Goal: Transaction & Acquisition: Subscribe to service/newsletter

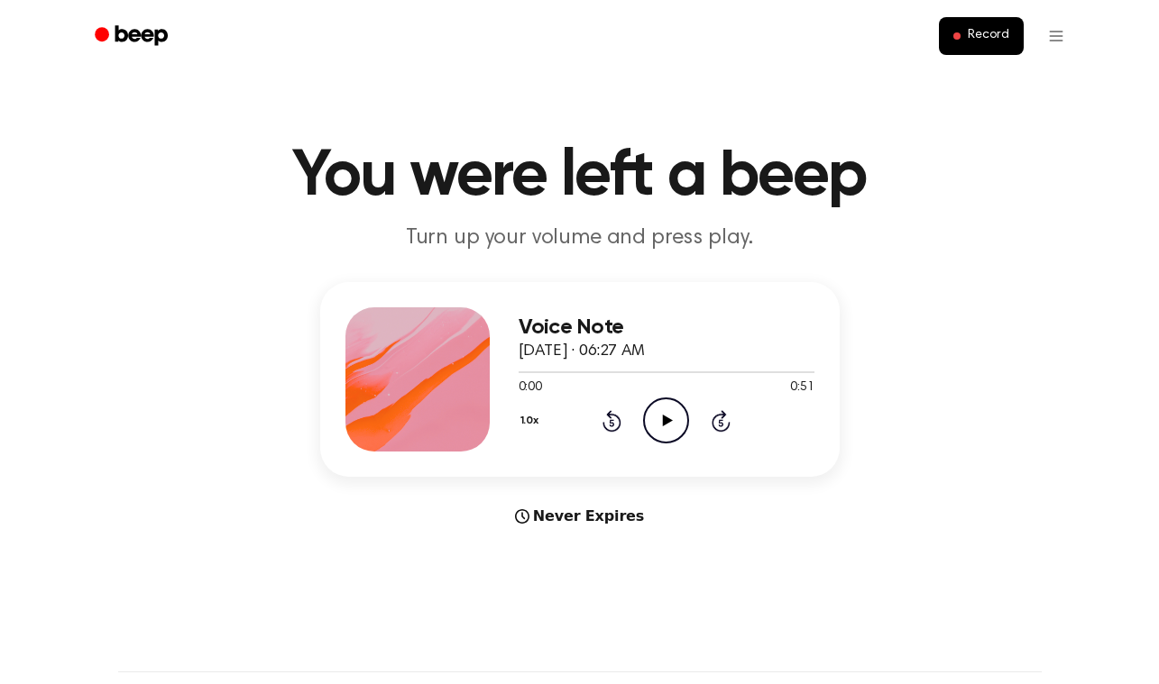
click at [672, 425] on icon "Play Audio" at bounding box center [666, 421] width 46 height 46
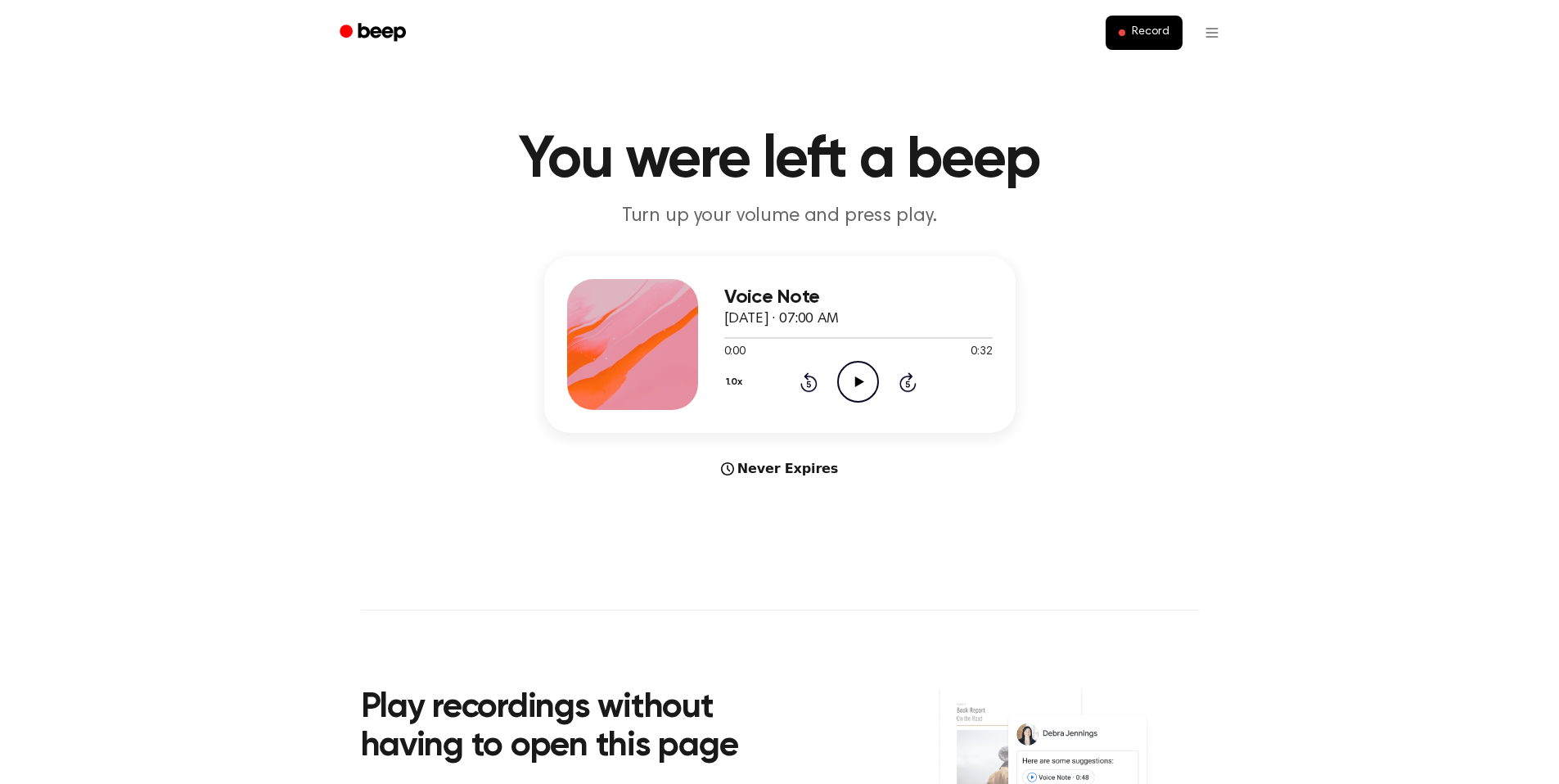
click at [861, 387] on icon "Play Audio" at bounding box center [858, 382] width 42 height 42
click at [726, 338] on div at bounding box center [795, 338] width 142 height 2
drag, startPoint x: 903, startPoint y: 339, endPoint x: 723, endPoint y: 337, distance: 180.0
click at [724, 337] on div at bounding box center [819, 338] width 190 height 2
click at [725, 335] on div at bounding box center [858, 337] width 269 height 13
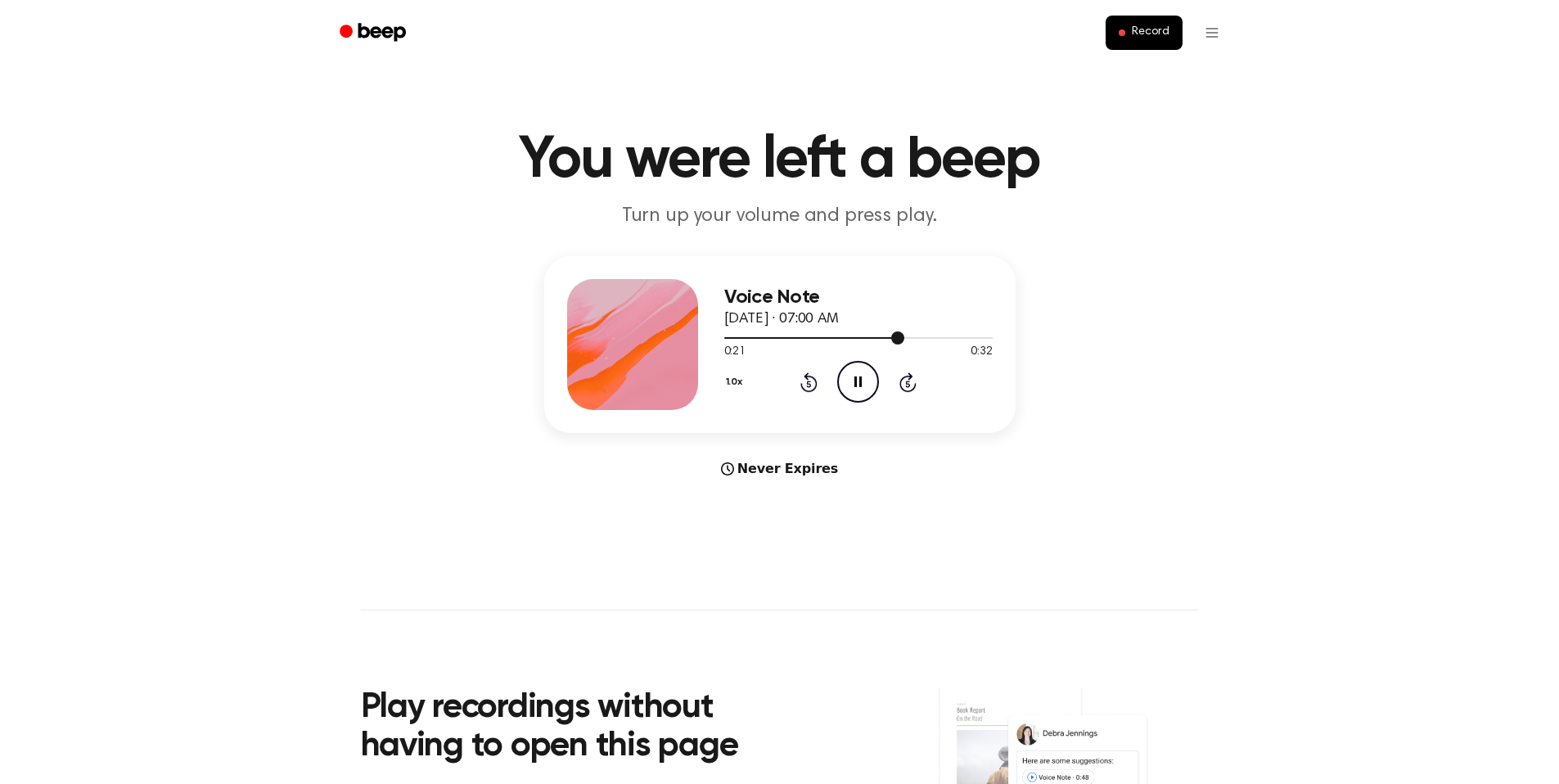
click at [889, 343] on div at bounding box center [858, 337] width 269 height 13
click at [890, 343] on div at bounding box center [858, 337] width 269 height 13
drag, startPoint x: 883, startPoint y: 339, endPoint x: 875, endPoint y: 338, distance: 8.1
click at [878, 338] on div at bounding box center [858, 337] width 269 height 13
click at [849, 376] on icon "Play Audio" at bounding box center [858, 382] width 42 height 42
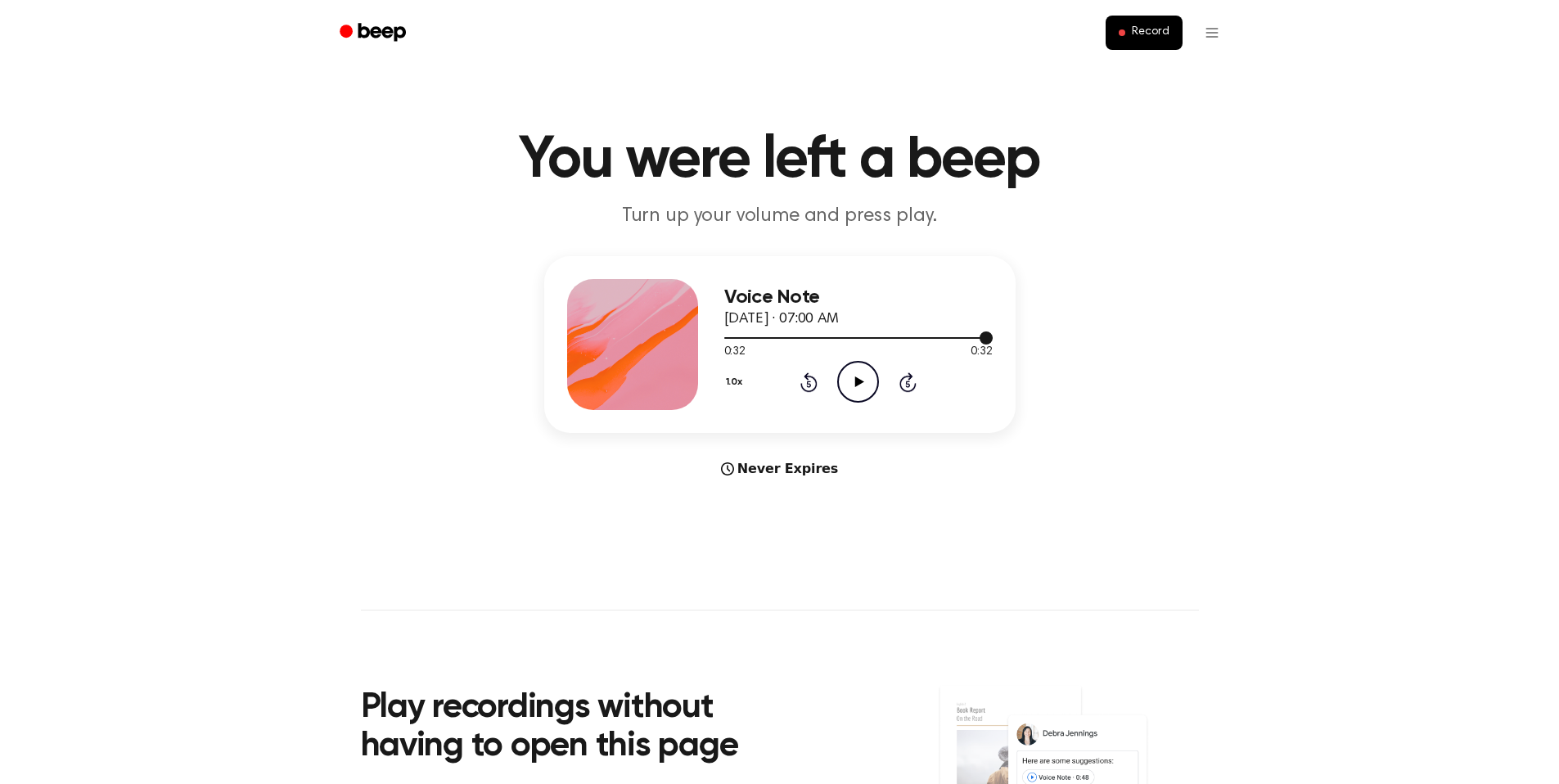
click at [732, 339] on div at bounding box center [858, 337] width 269 height 13
click at [730, 340] on div at bounding box center [858, 337] width 269 height 13
click at [730, 338] on div at bounding box center [858, 337] width 269 height 13
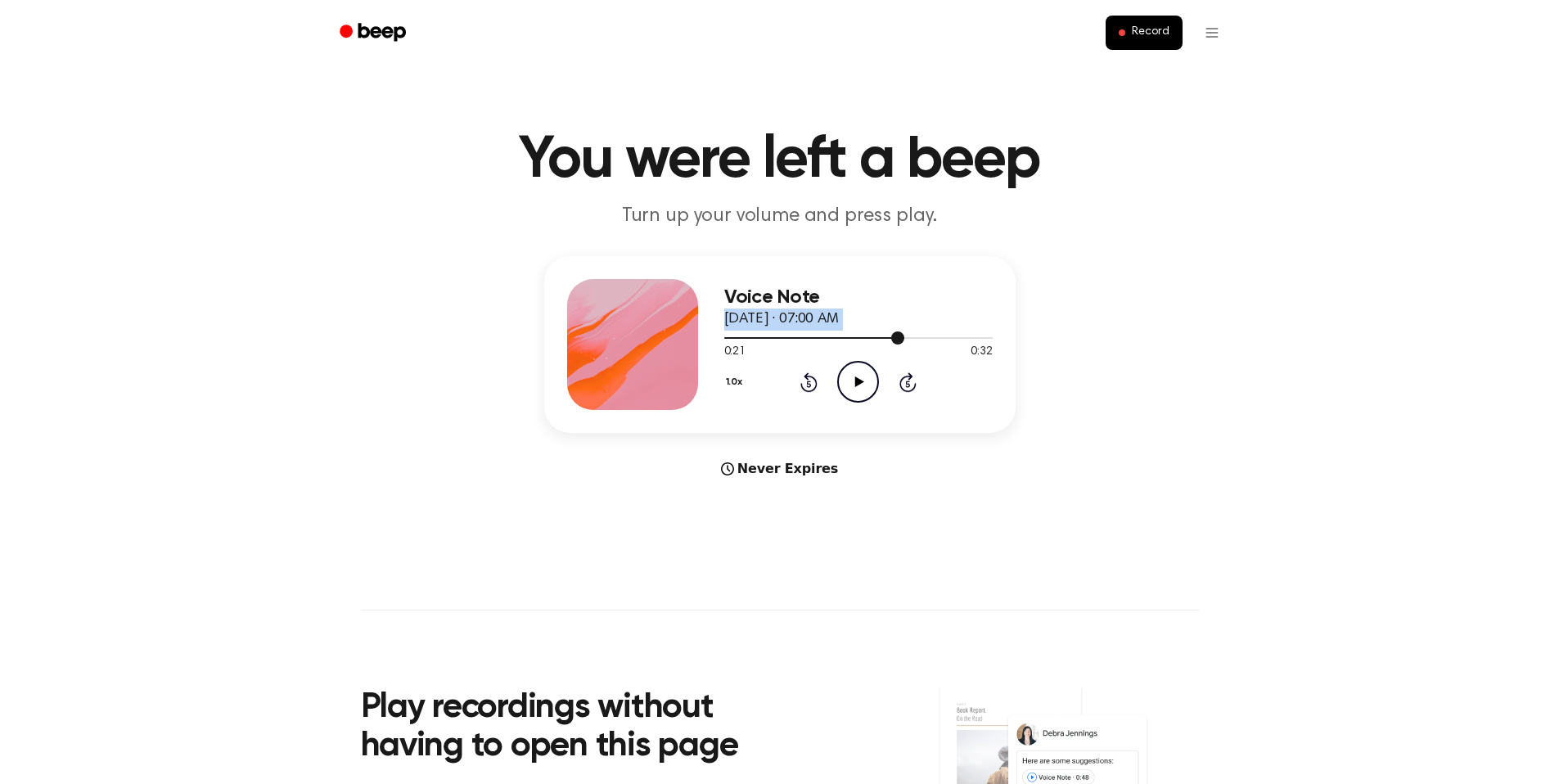
drag, startPoint x: 899, startPoint y: 337, endPoint x: 750, endPoint y: 323, distance: 149.7
click at [750, 324] on div "Voice Note October 3, 2025 · 07:00 AM 0:21 0:32 Your browser does not support t…" at bounding box center [858, 344] width 269 height 131
click at [854, 377] on icon "Play Audio" at bounding box center [858, 382] width 42 height 42
click at [1213, 37] on html "Record You were left a beep Turn up your volume and press play. Voice Note Octo…" at bounding box center [780, 643] width 1559 height 1288
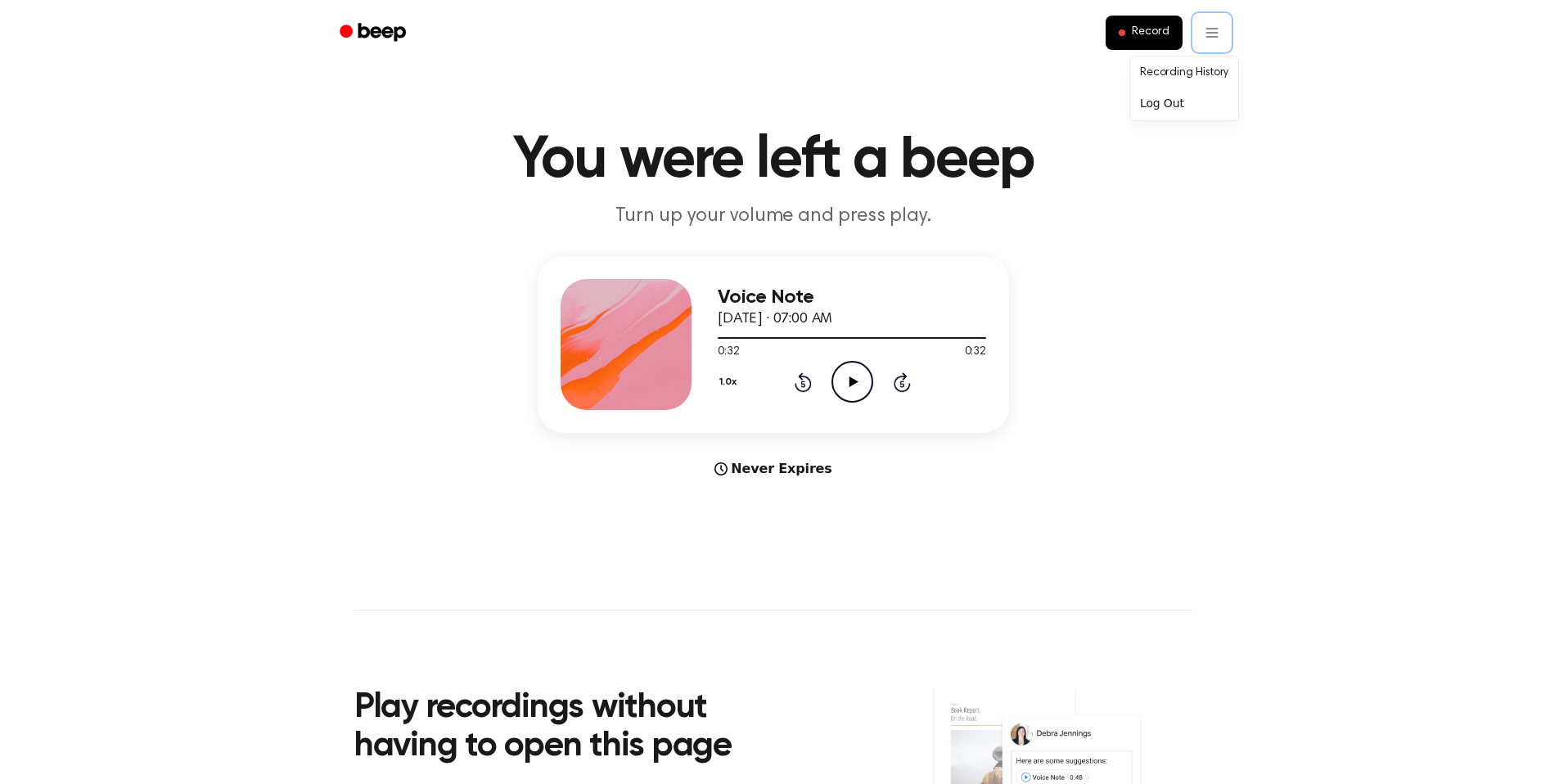
click at [457, 696] on html "Record You were left a beep Turn up your volume and press play. Voice Note Octo…" at bounding box center [780, 643] width 1559 height 1288
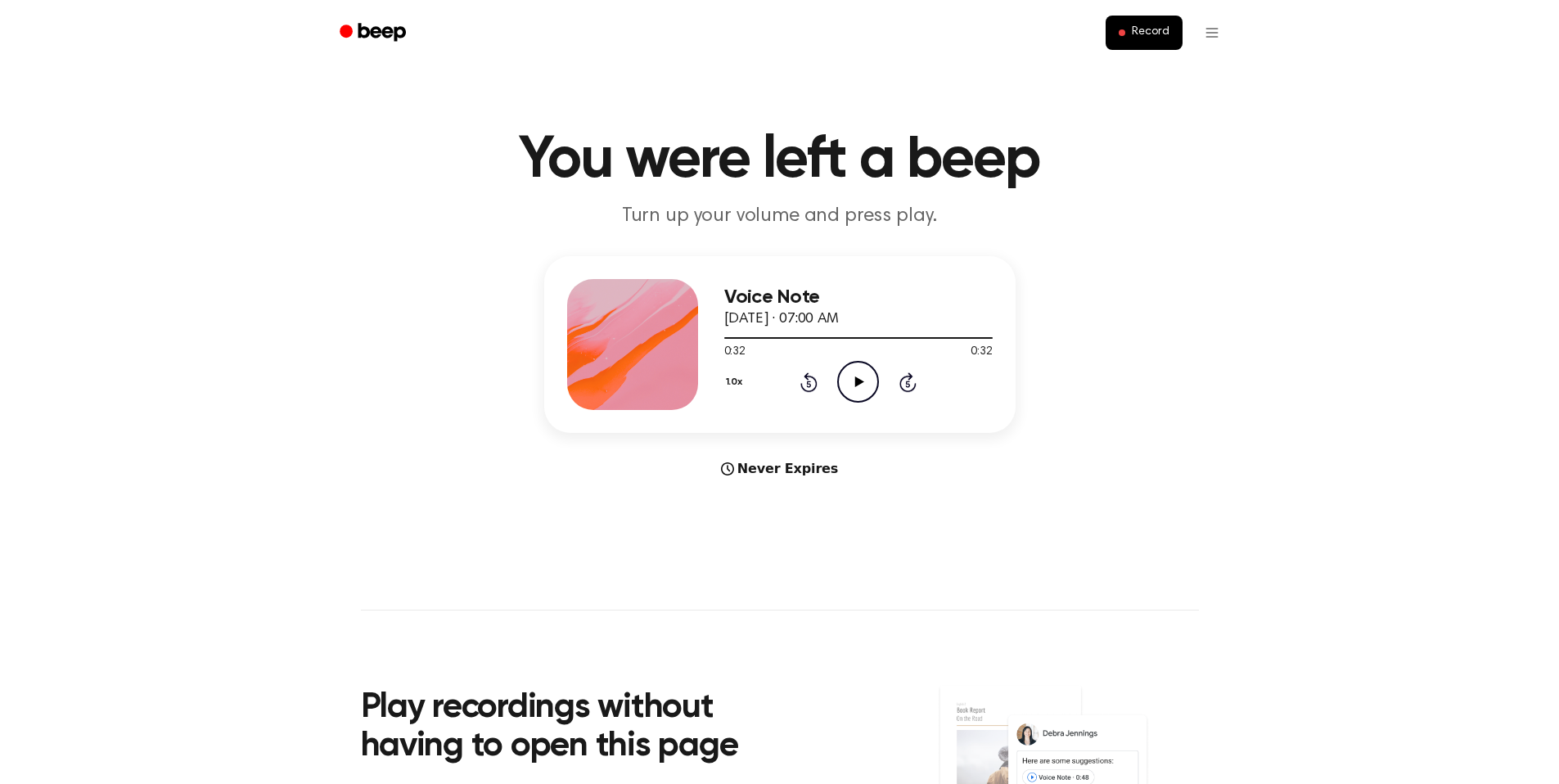
click at [355, 34] on icon "Beep" at bounding box center [374, 33] width 70 height 24
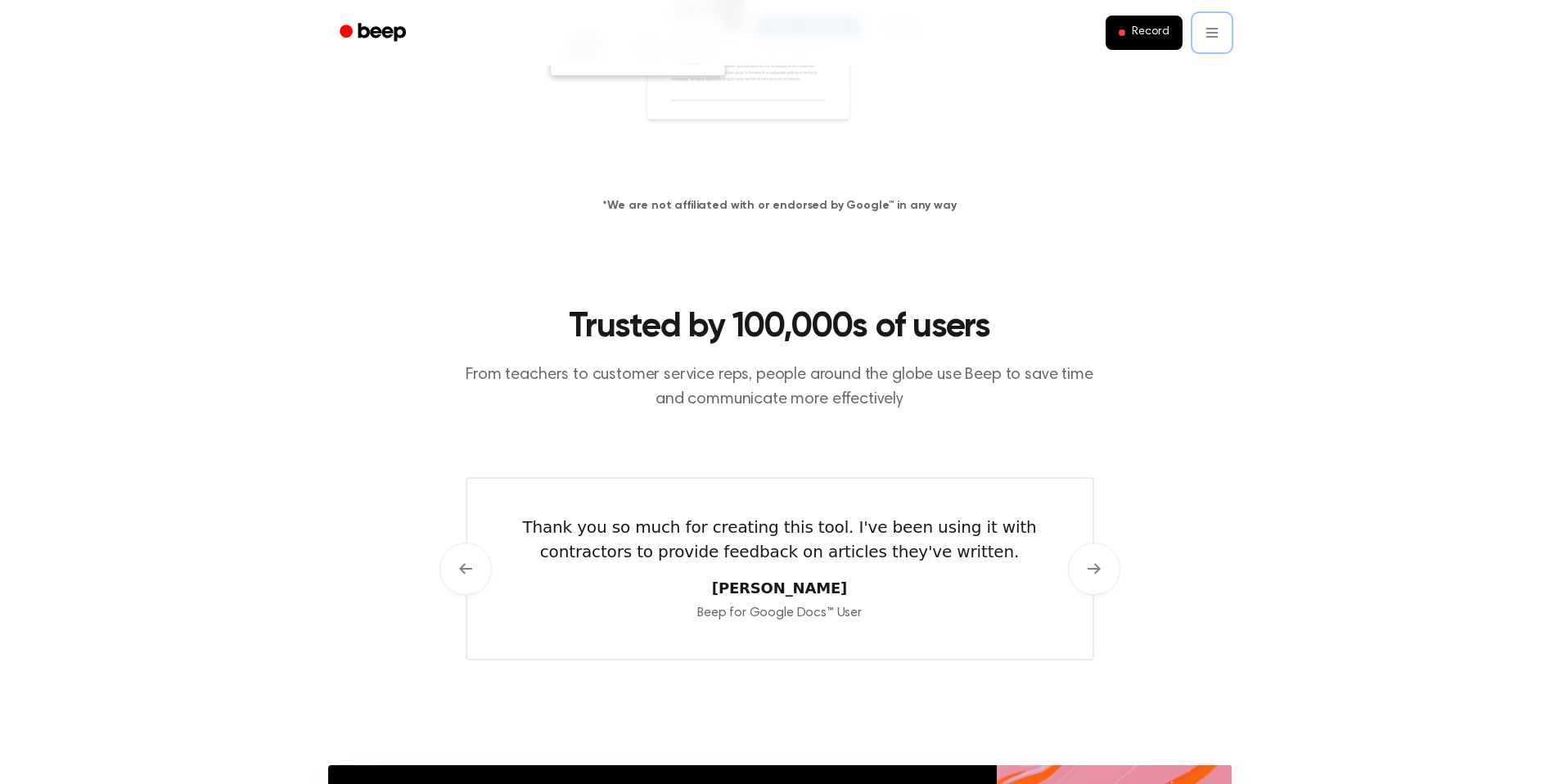
scroll to position [486, 0]
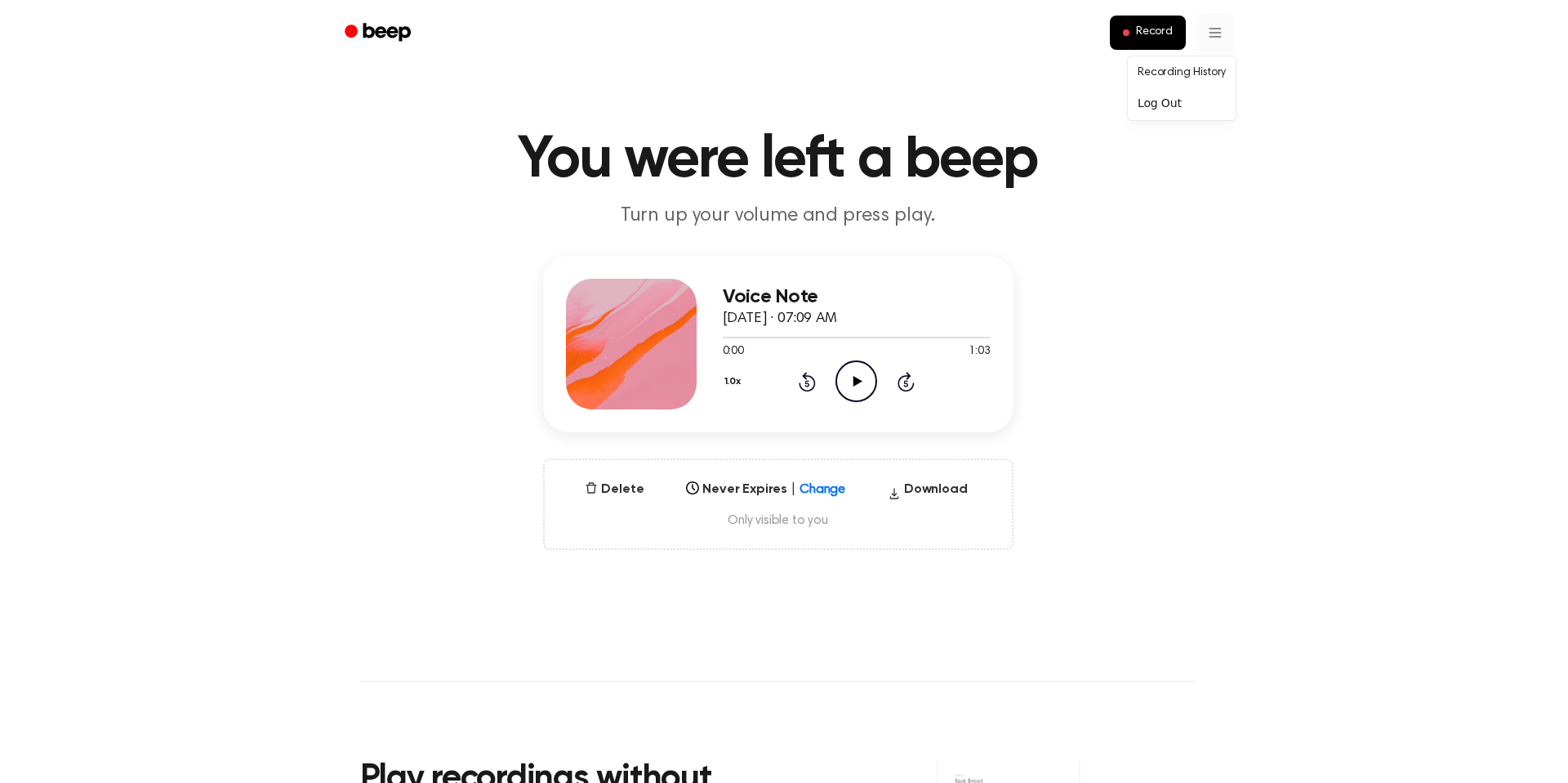
click at [1208, 37] on html "Record You were left a beep Turn up your volume and press play. Voice Note Octo…" at bounding box center [784, 679] width 1568 height 1358
click at [876, 598] on html "Record You were left a beep Turn up your volume and press play. Voice Note Octo…" at bounding box center [778, 679] width 1556 height 1358
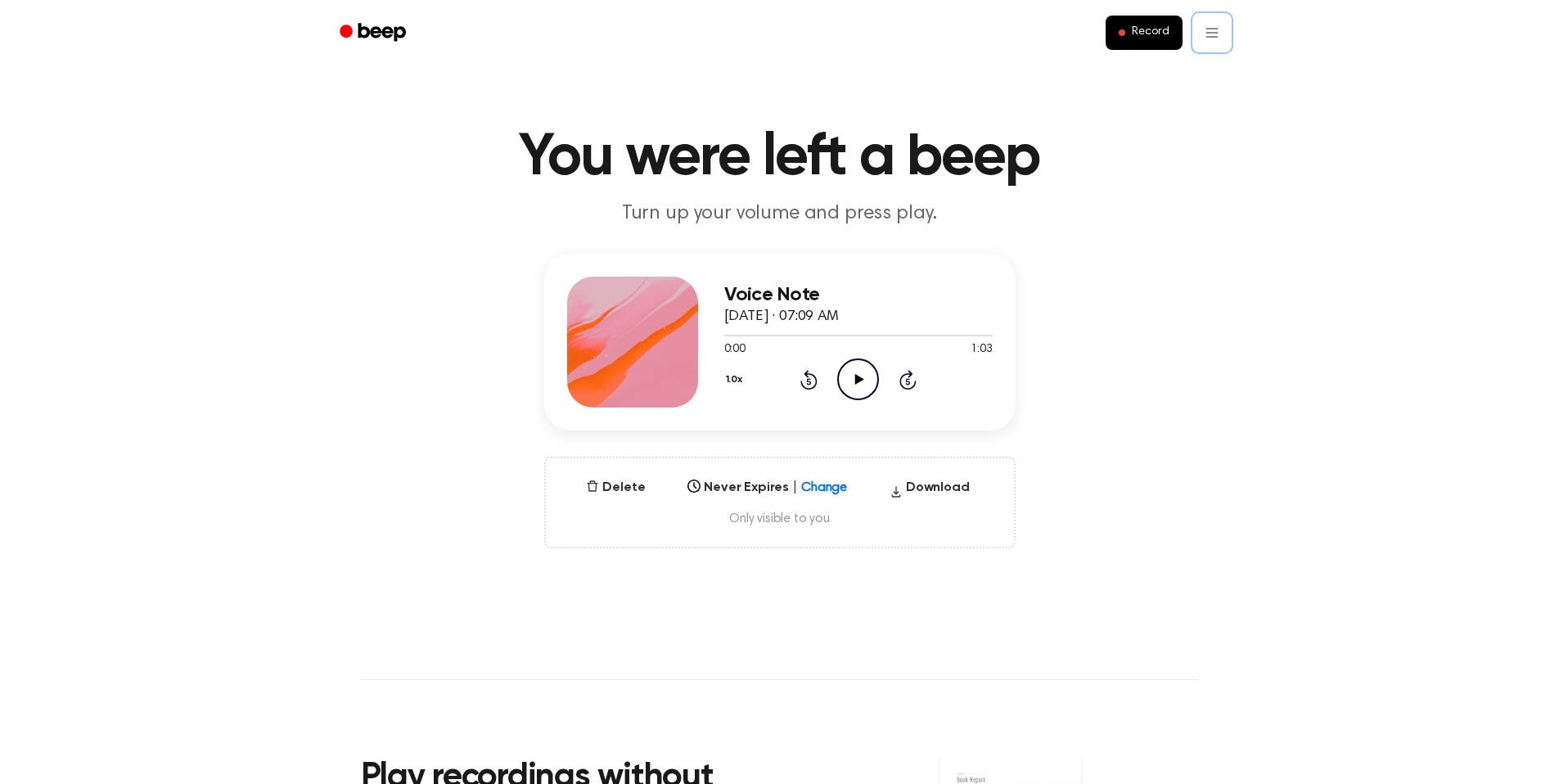
scroll to position [4, 0]
click at [806, 478] on div "Select..." at bounding box center [751, 481] width 124 height 15
click at [419, 484] on div "Voice Note October 3, 2025 · 07:09 AM 0:00 1:03 Your browser does not support t…" at bounding box center [780, 400] width 1519 height 295
click at [1203, 404] on div "Voice Note October 3, 2025 · 07:09 AM 0:00 1:03 Your browser does not support t…" at bounding box center [780, 400] width 1519 height 295
click at [1213, 36] on html "Record You were left a beep Turn up your volume and press play. Voice Note Octo…" at bounding box center [780, 676] width 1559 height 1360
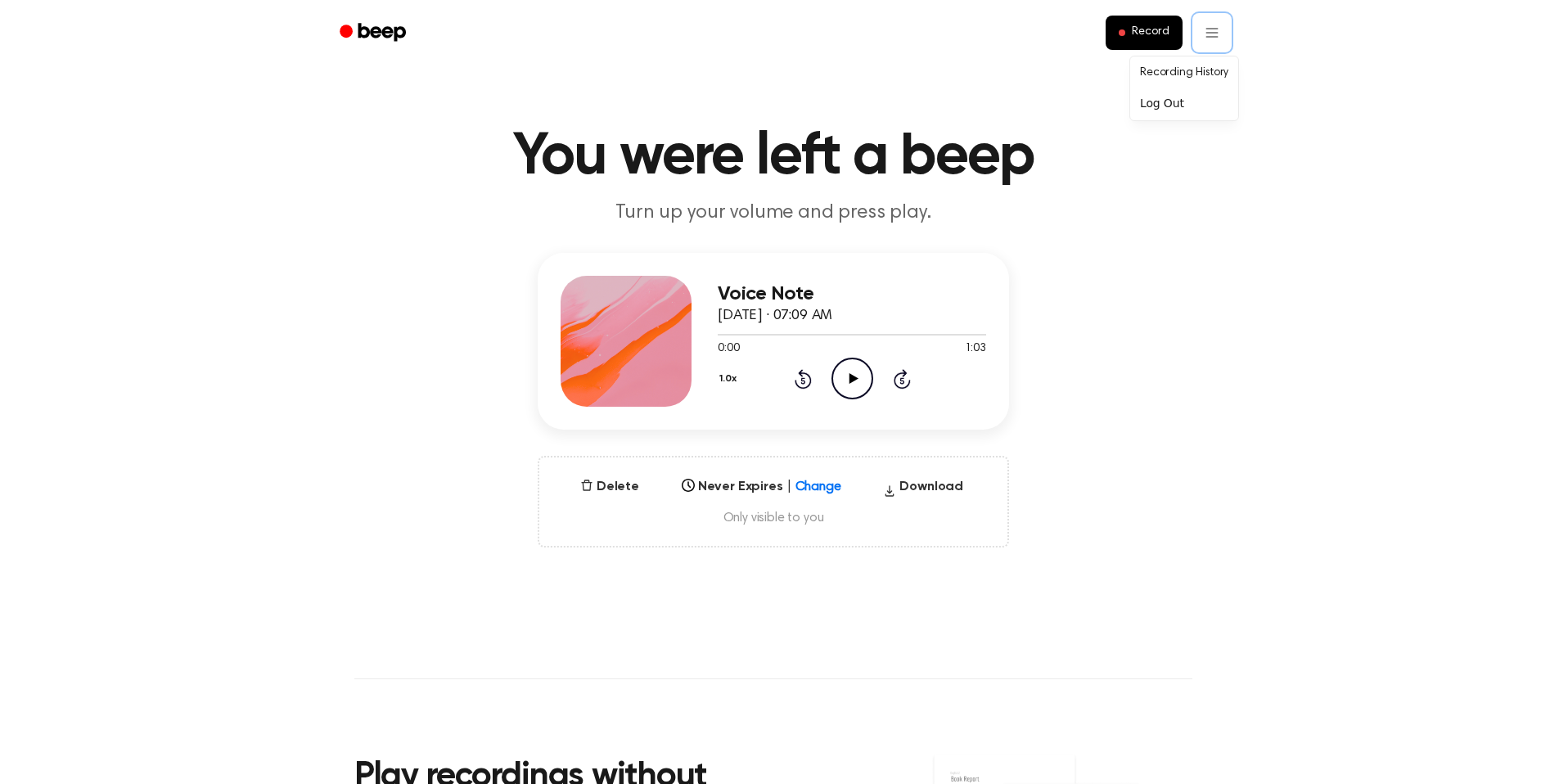
click at [1187, 282] on html "Record You were left a beep Turn up your volume and press play. Voice Note Octo…" at bounding box center [780, 676] width 1559 height 1360
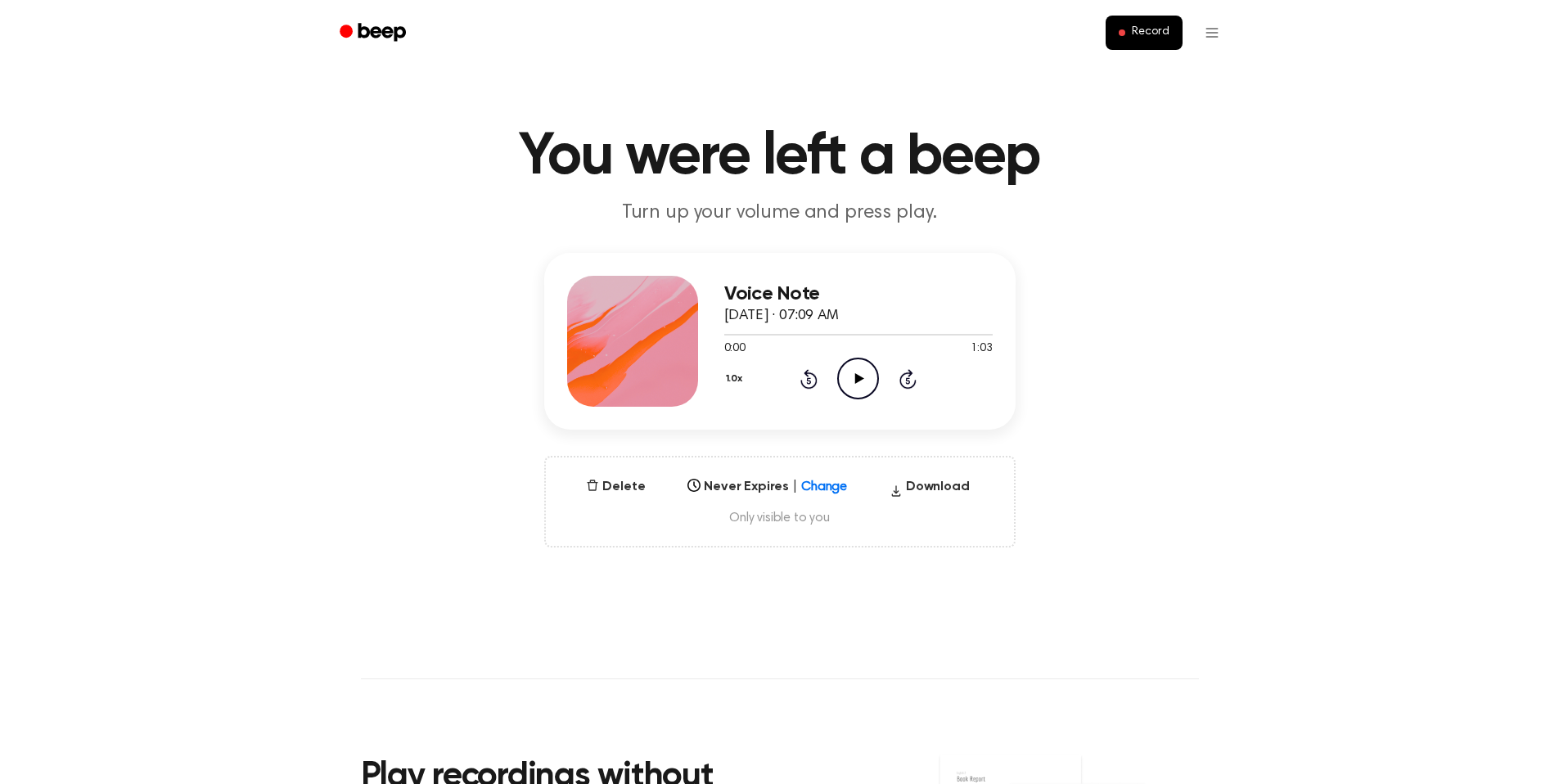
click at [786, 215] on p "Turn up your volume and press play." at bounding box center [780, 213] width 628 height 27
click at [566, 149] on h1 "You were left a beep" at bounding box center [780, 157] width 838 height 59
click at [369, 19] on link "Beep" at bounding box center [375, 33] width 93 height 32
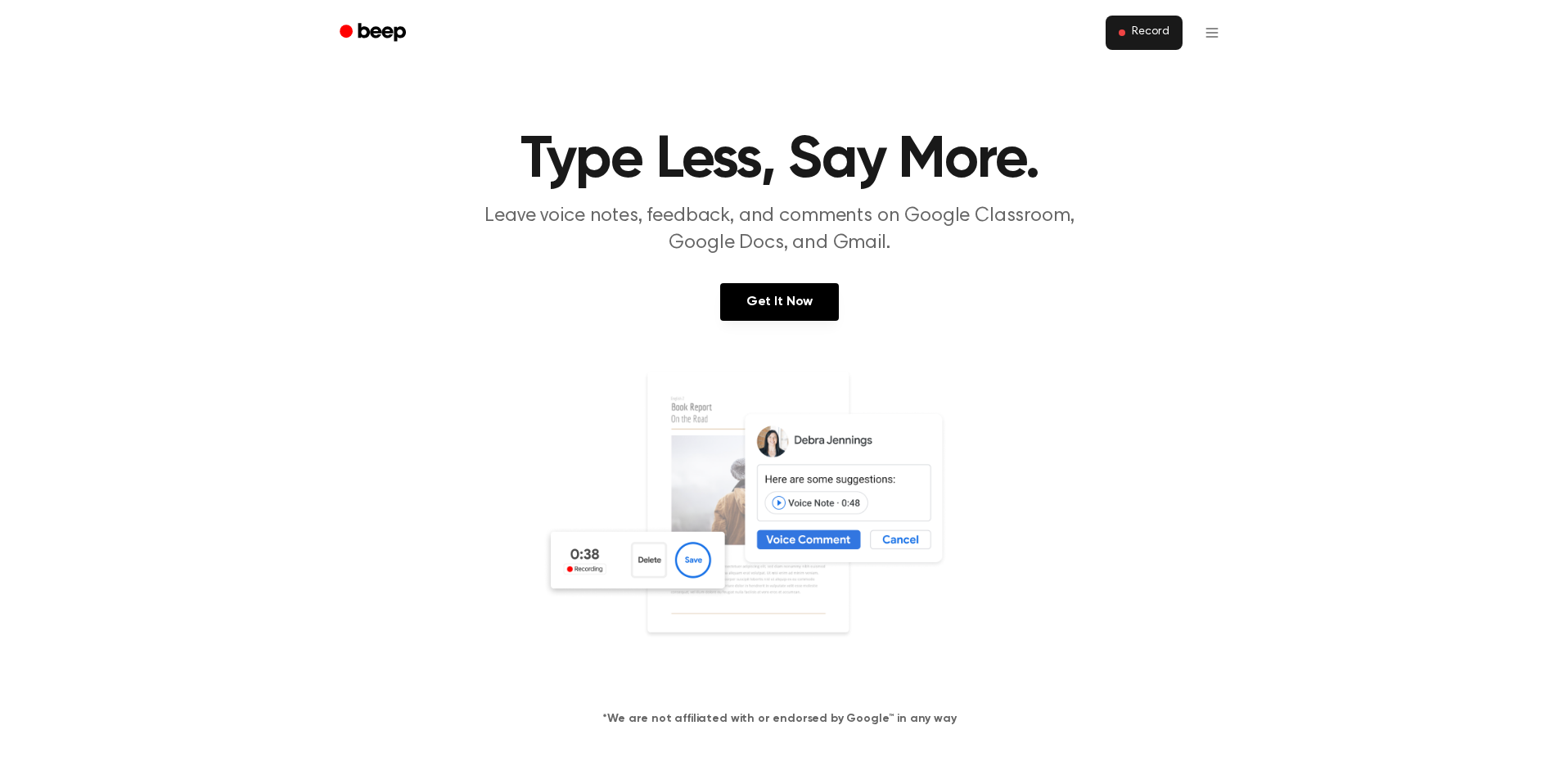
click at [1140, 32] on span "Record" at bounding box center [1150, 33] width 37 height 15
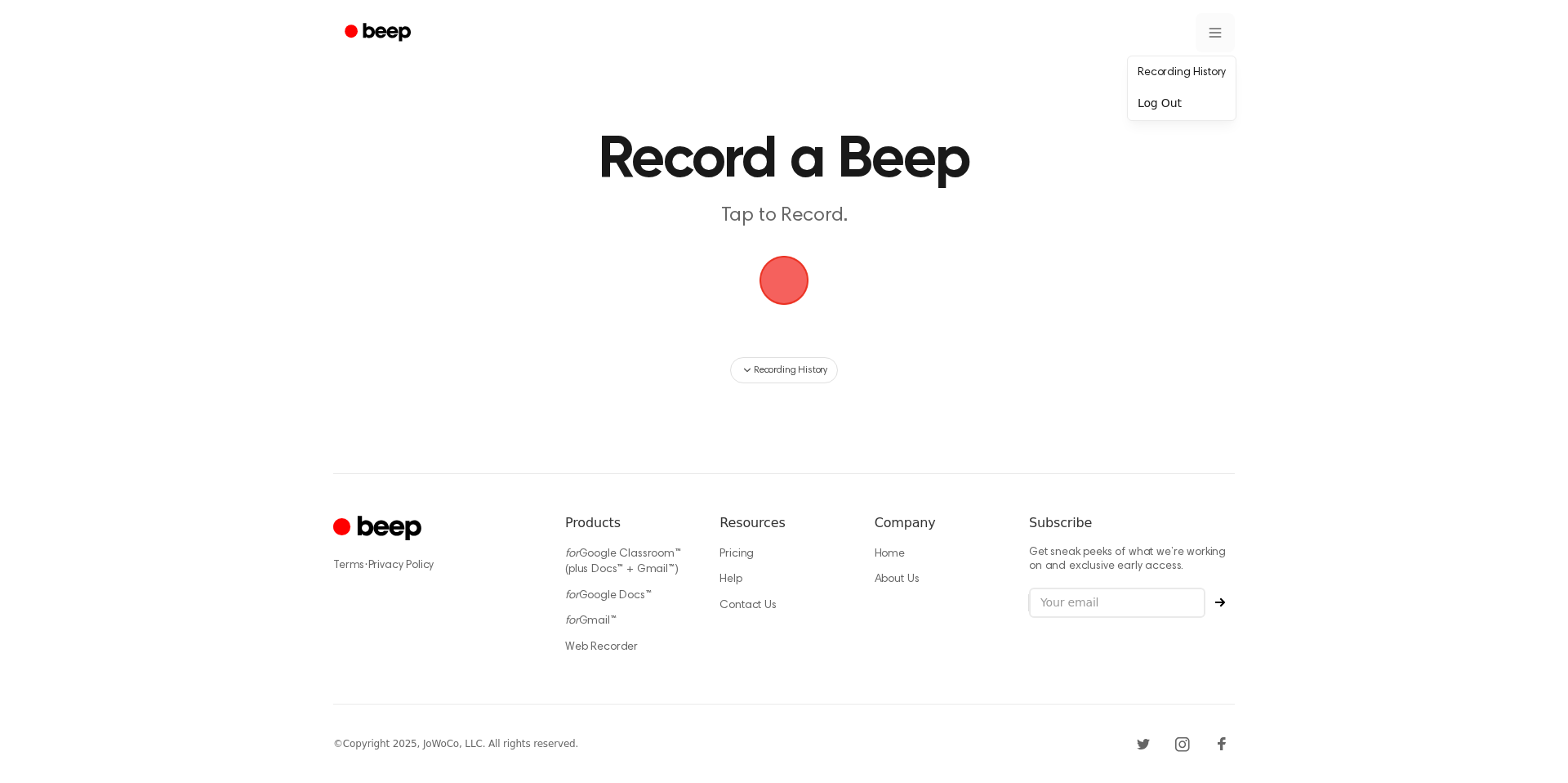
click at [1203, 29] on html "Record a Beep Tap to Record. Recording History ⚠️ We are experiencing issues wi…" at bounding box center [784, 392] width 1568 height 783
drag, startPoint x: 1053, startPoint y: 262, endPoint x: 607, endPoint y: 208, distance: 449.3
click at [1053, 263] on html "Record a Beep Tap to Record. Recording History ⚠️ We are experiencing issues wi…" at bounding box center [784, 392] width 1568 height 783
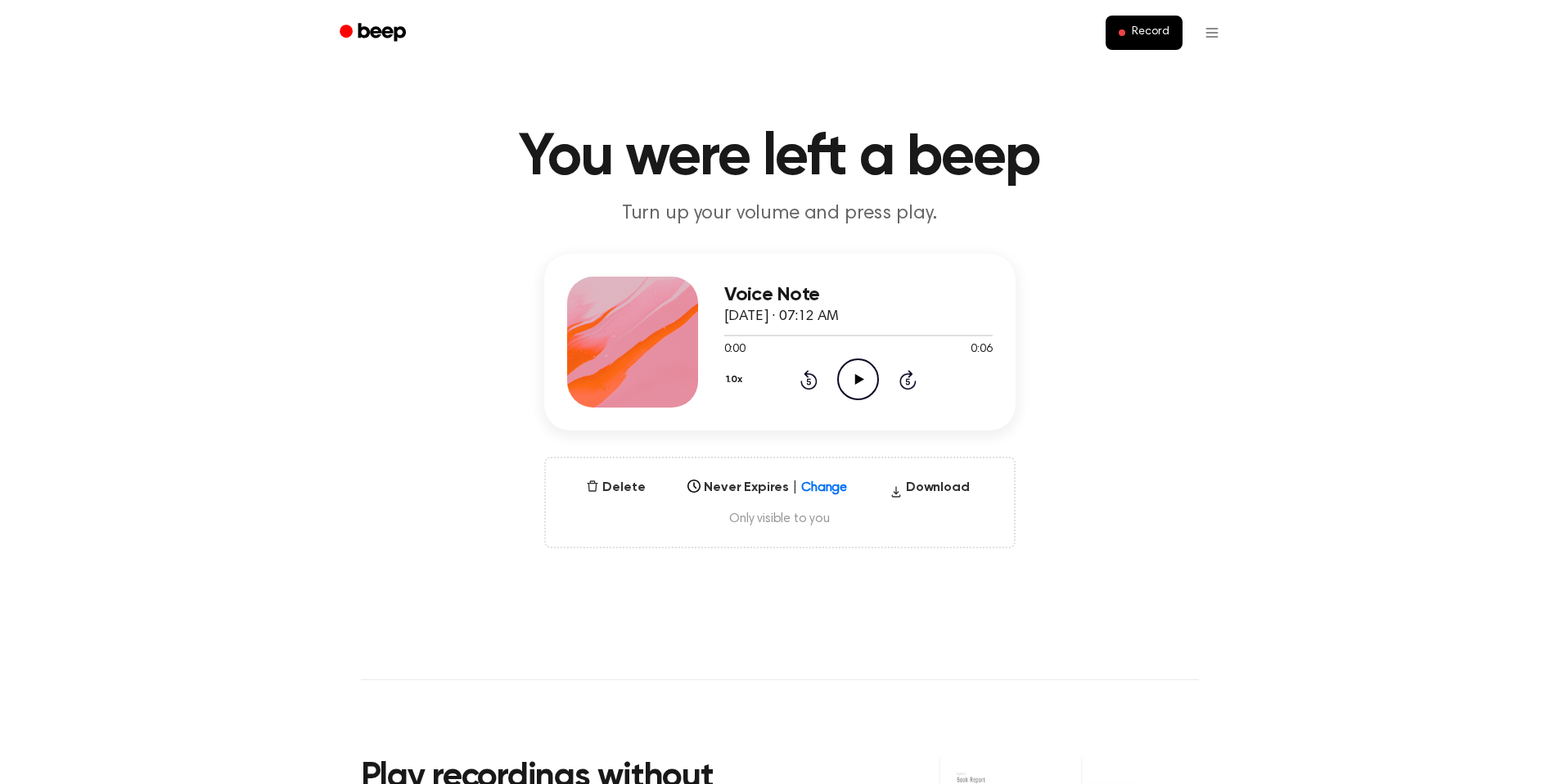
scroll to position [4, 0]
click at [1211, 29] on html "Record You were left a beep Turn up your volume and press play. Voice Note [DAT…" at bounding box center [785, 676] width 1571 height 1360
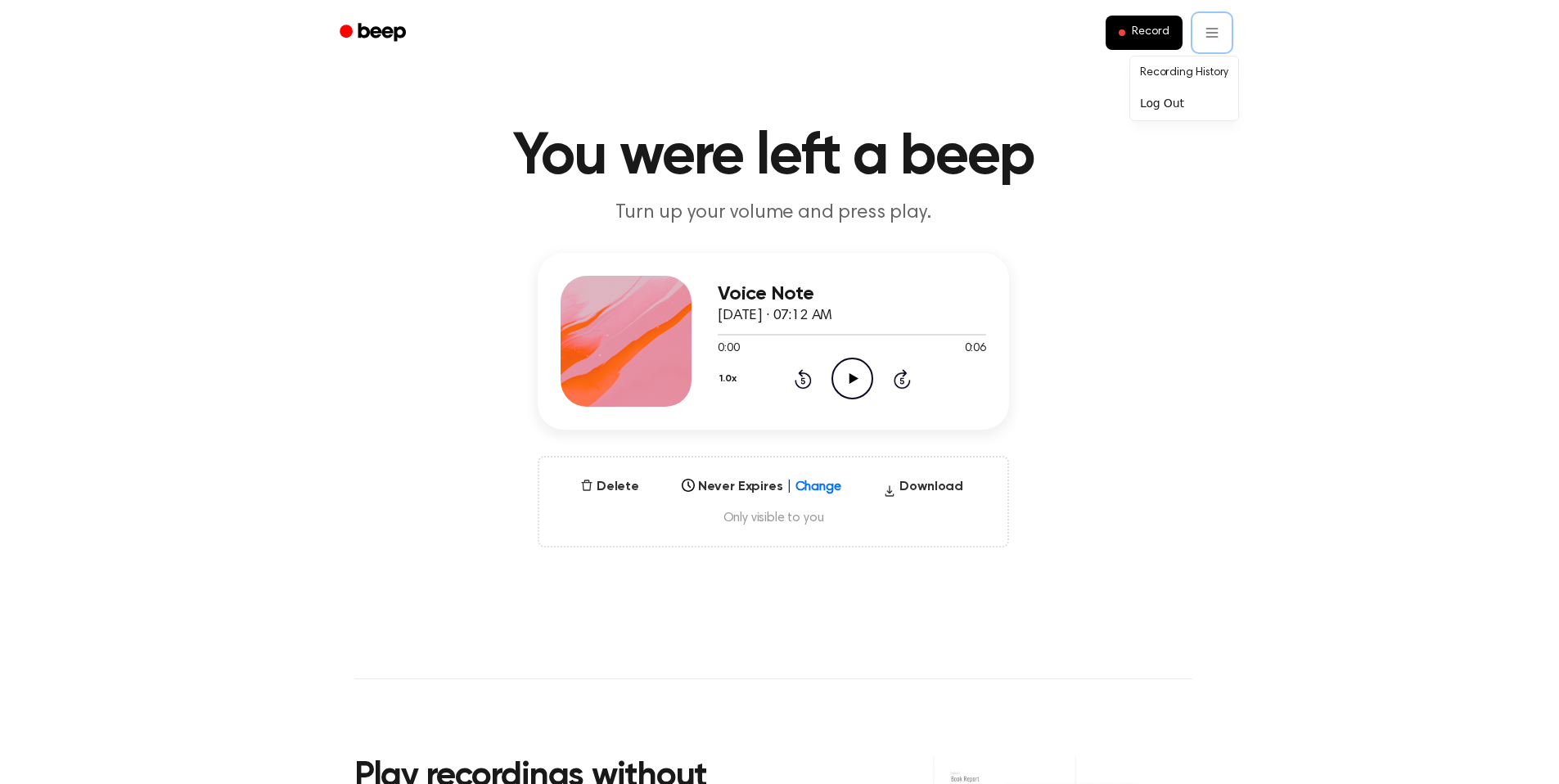
click at [121, 44] on html "Record You were left a beep Turn up your volume and press play. Voice Note [DAT…" at bounding box center [780, 676] width 1559 height 1360
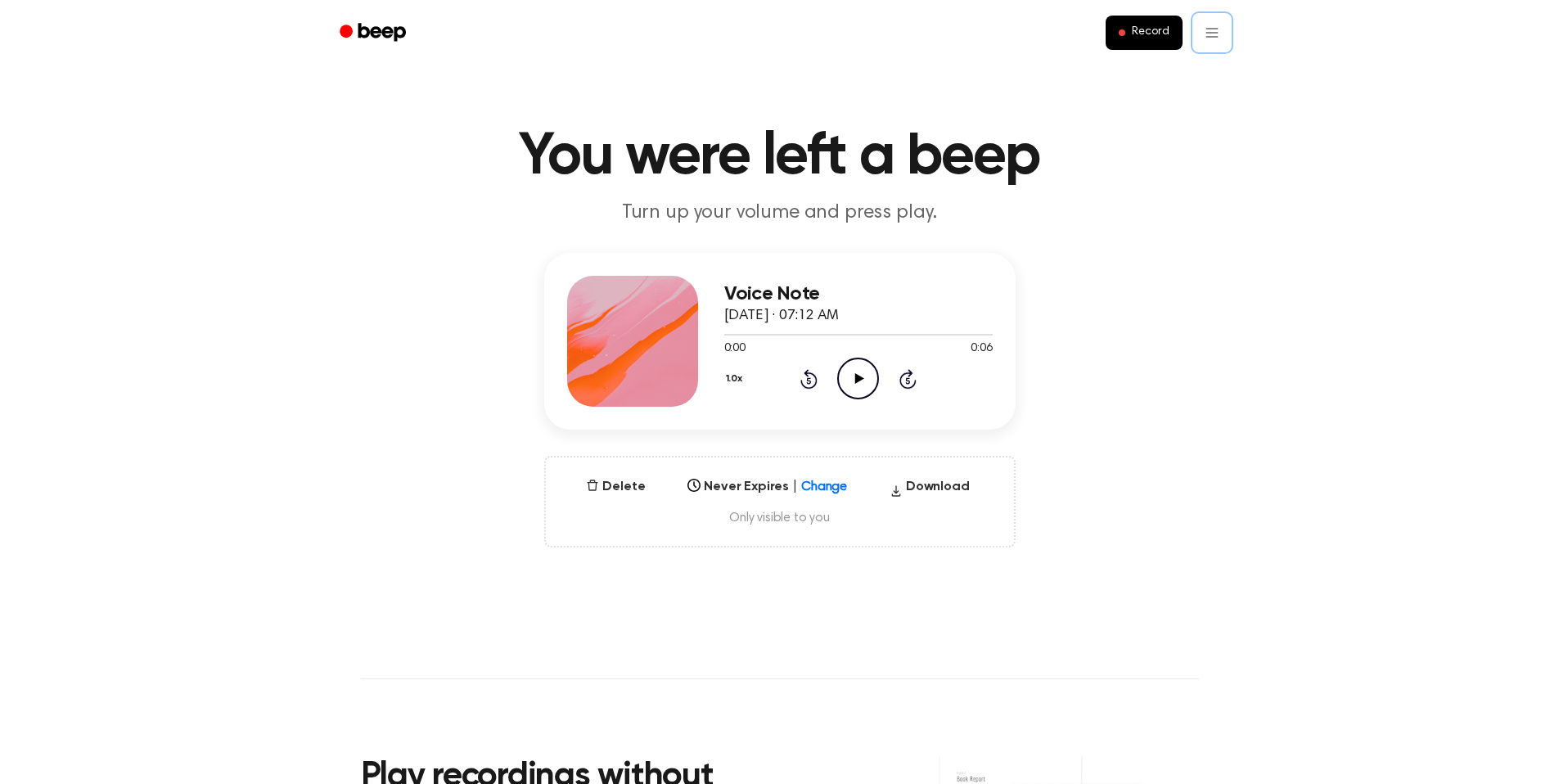
scroll to position [580, 0]
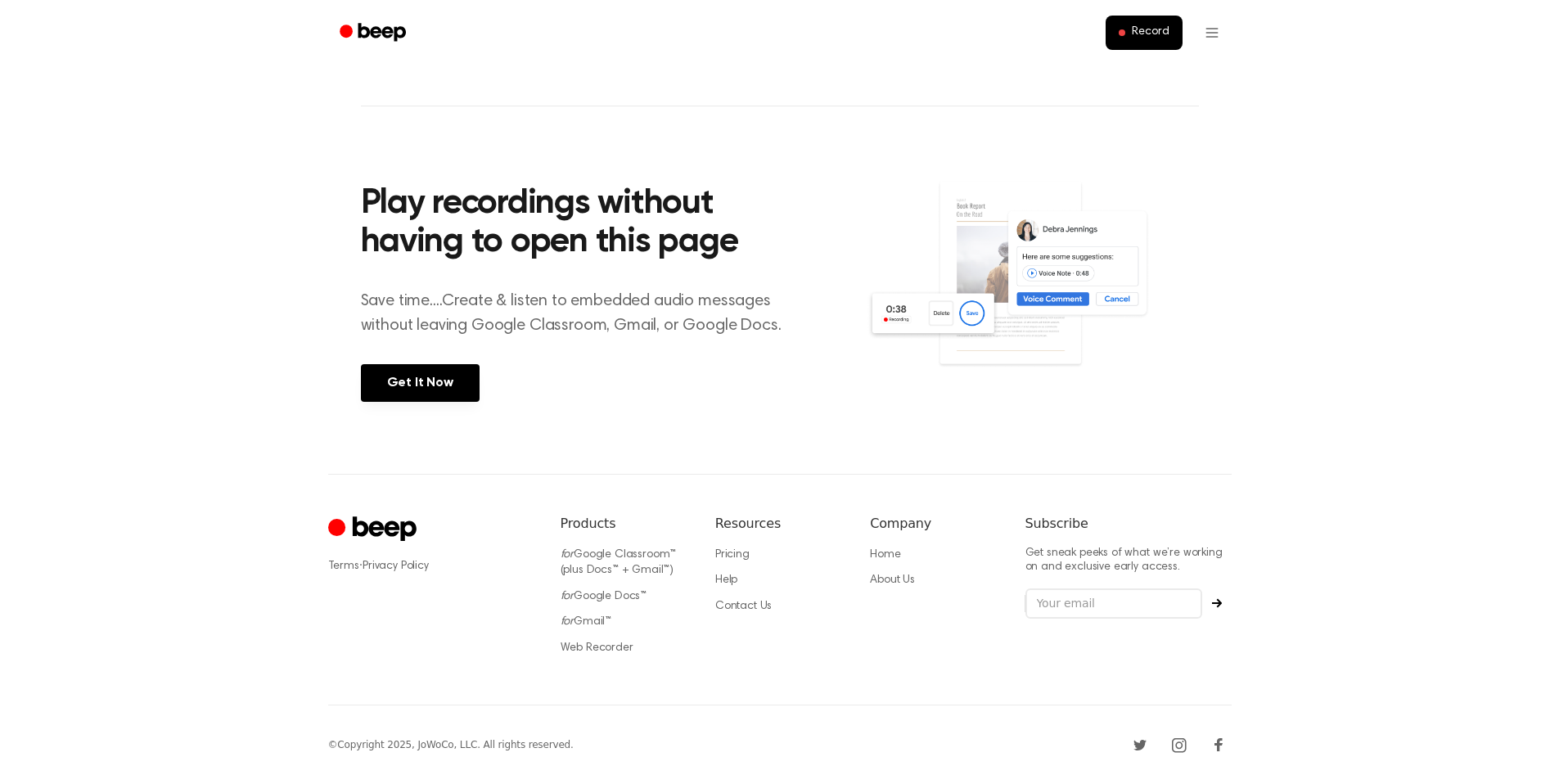
click at [713, 578] on div "Terms · Privacy Policy Products for Google Classroom™ (plus Docs™ + Gmail™) for…" at bounding box center [780, 589] width 903 height 231
click at [718, 576] on link "Help" at bounding box center [726, 580] width 22 height 12
click at [581, 617] on link "for Gmail™" at bounding box center [586, 622] width 52 height 12
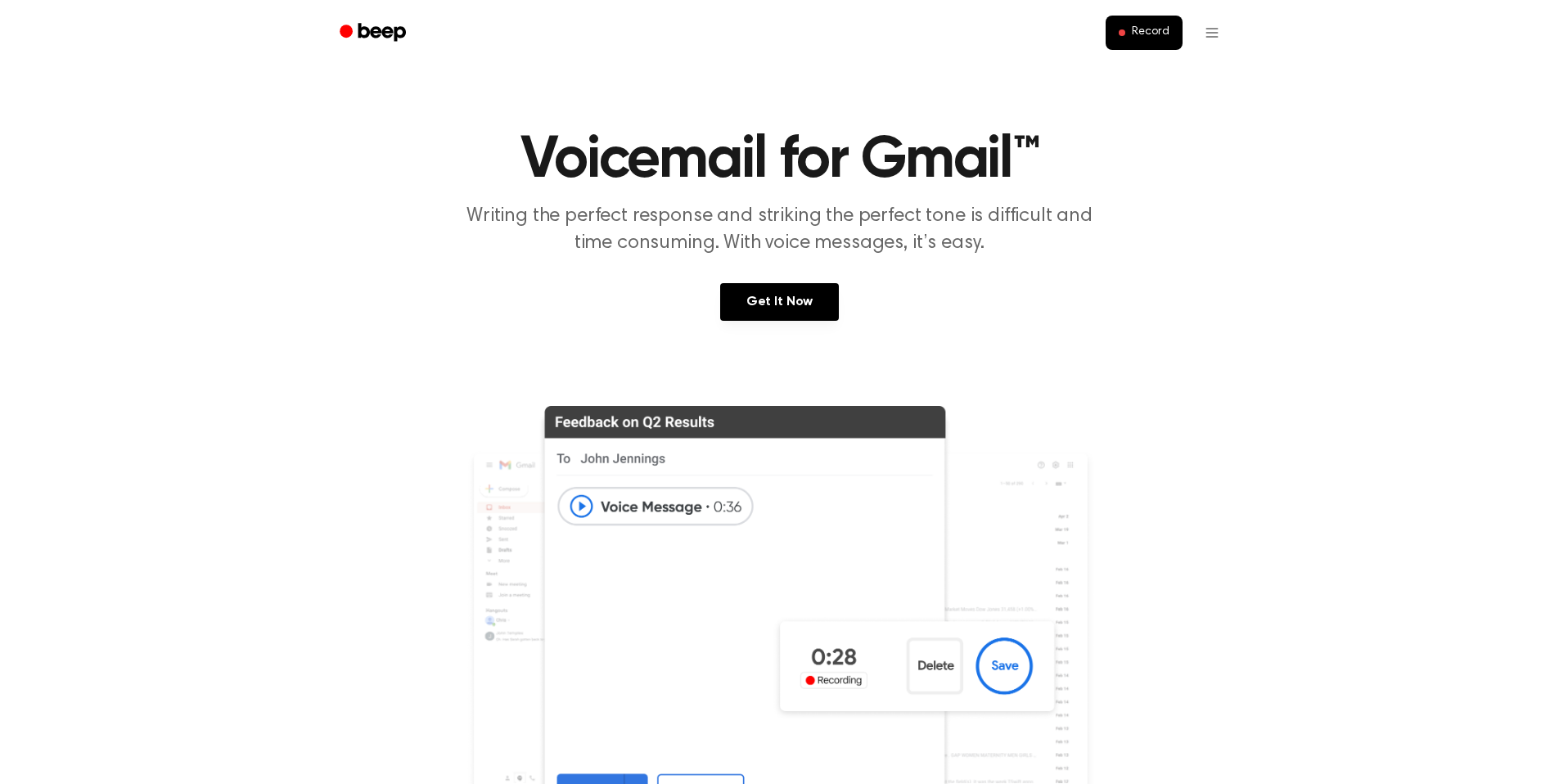
click at [1232, 30] on div "Record" at bounding box center [780, 33] width 943 height 65
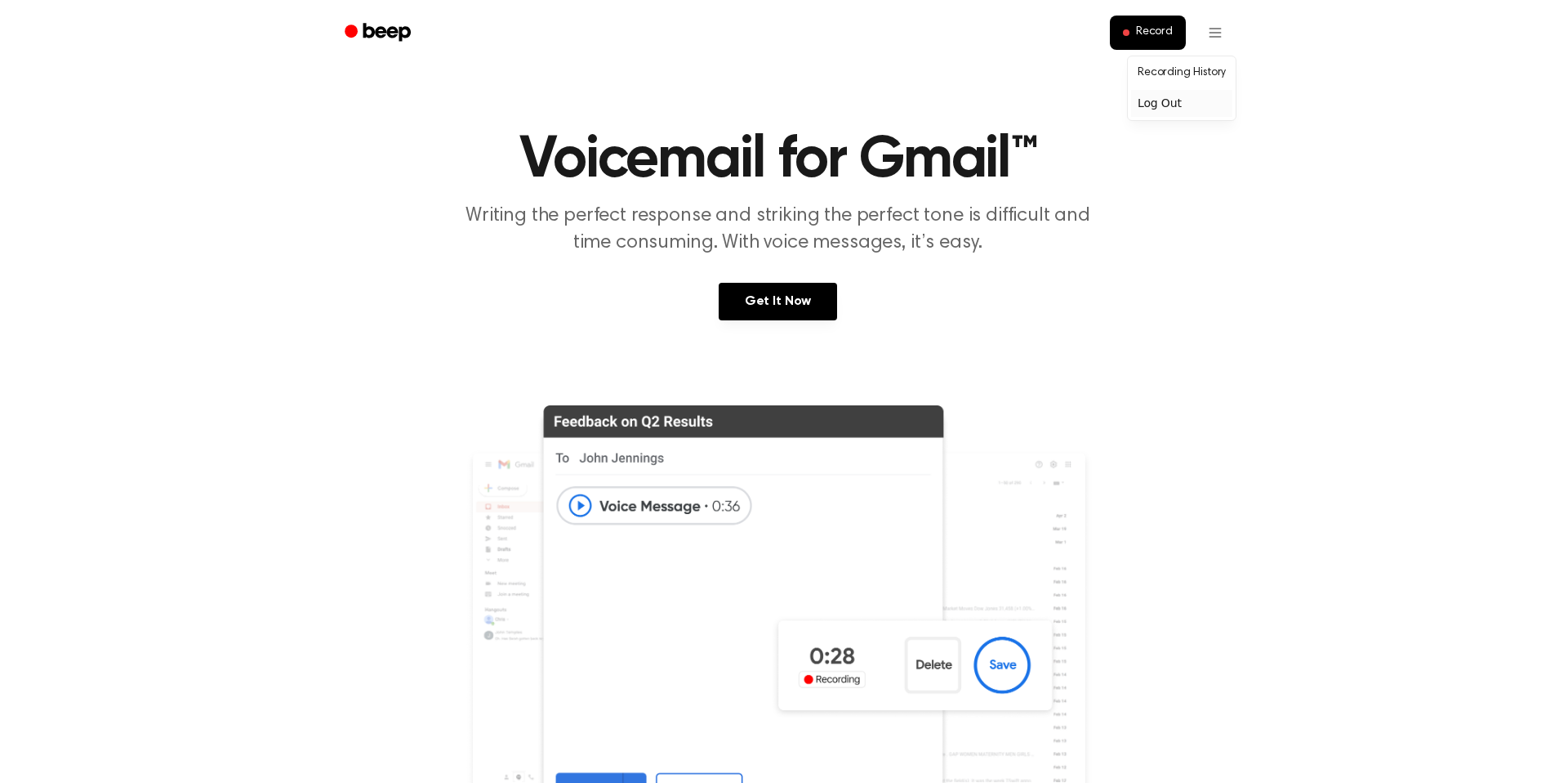
click at [1182, 95] on div "Log Out" at bounding box center [1182, 103] width 101 height 27
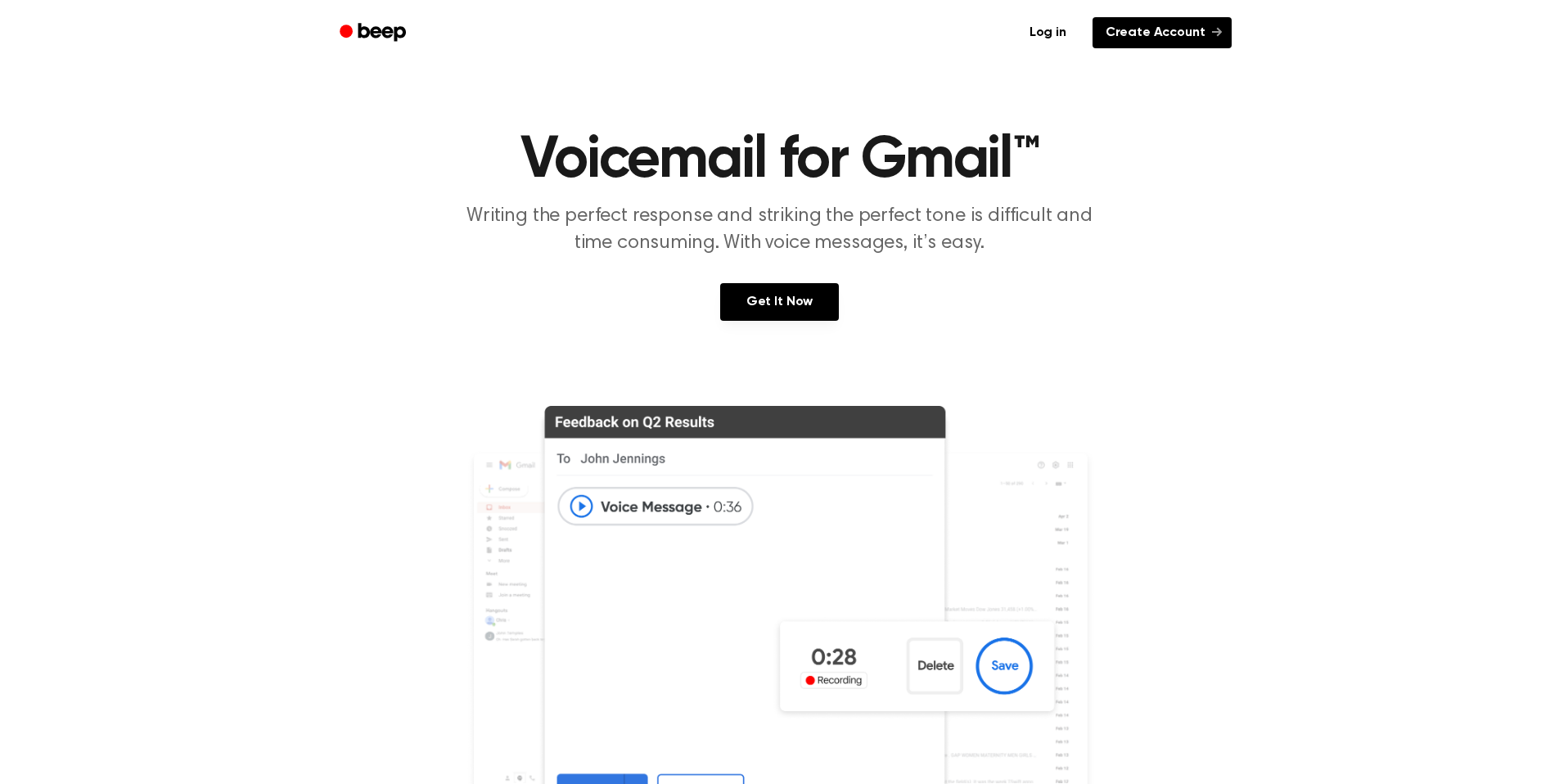
click at [1195, 37] on link "Create Account" at bounding box center [1162, 33] width 139 height 31
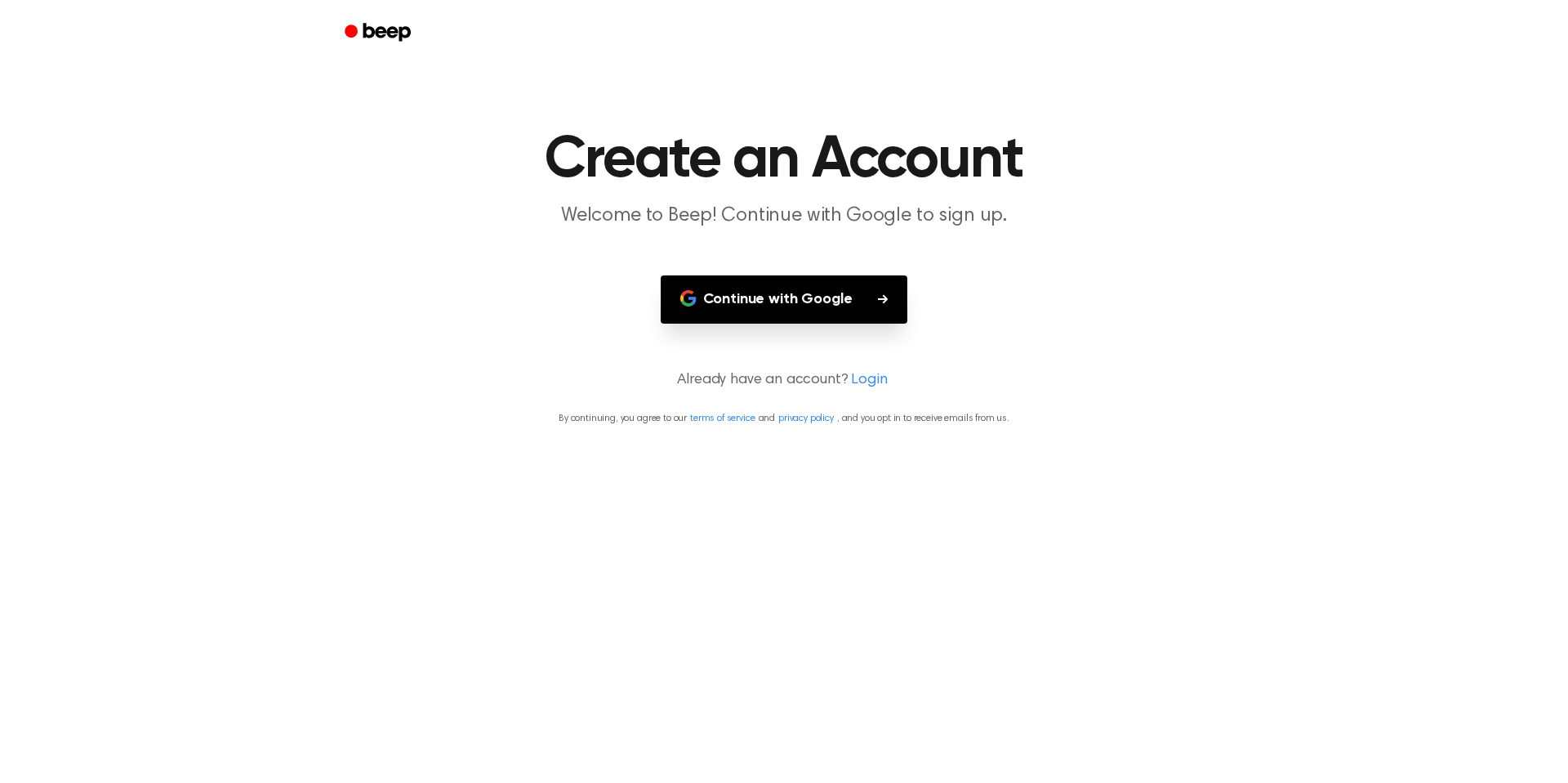
click at [877, 382] on link "Login" at bounding box center [870, 381] width 36 height 22
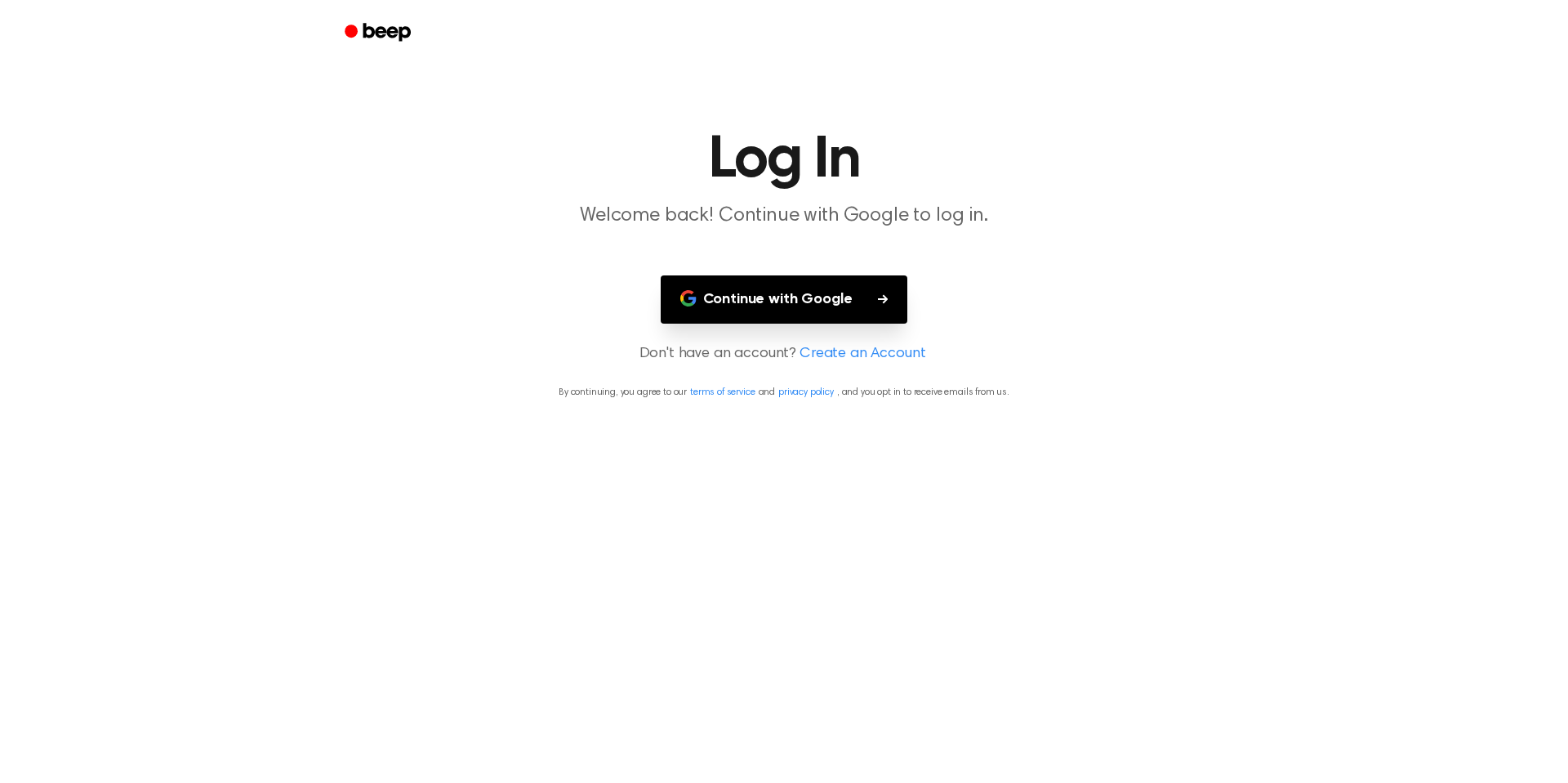
click at [830, 304] on button "Continue with Google" at bounding box center [784, 299] width 247 height 48
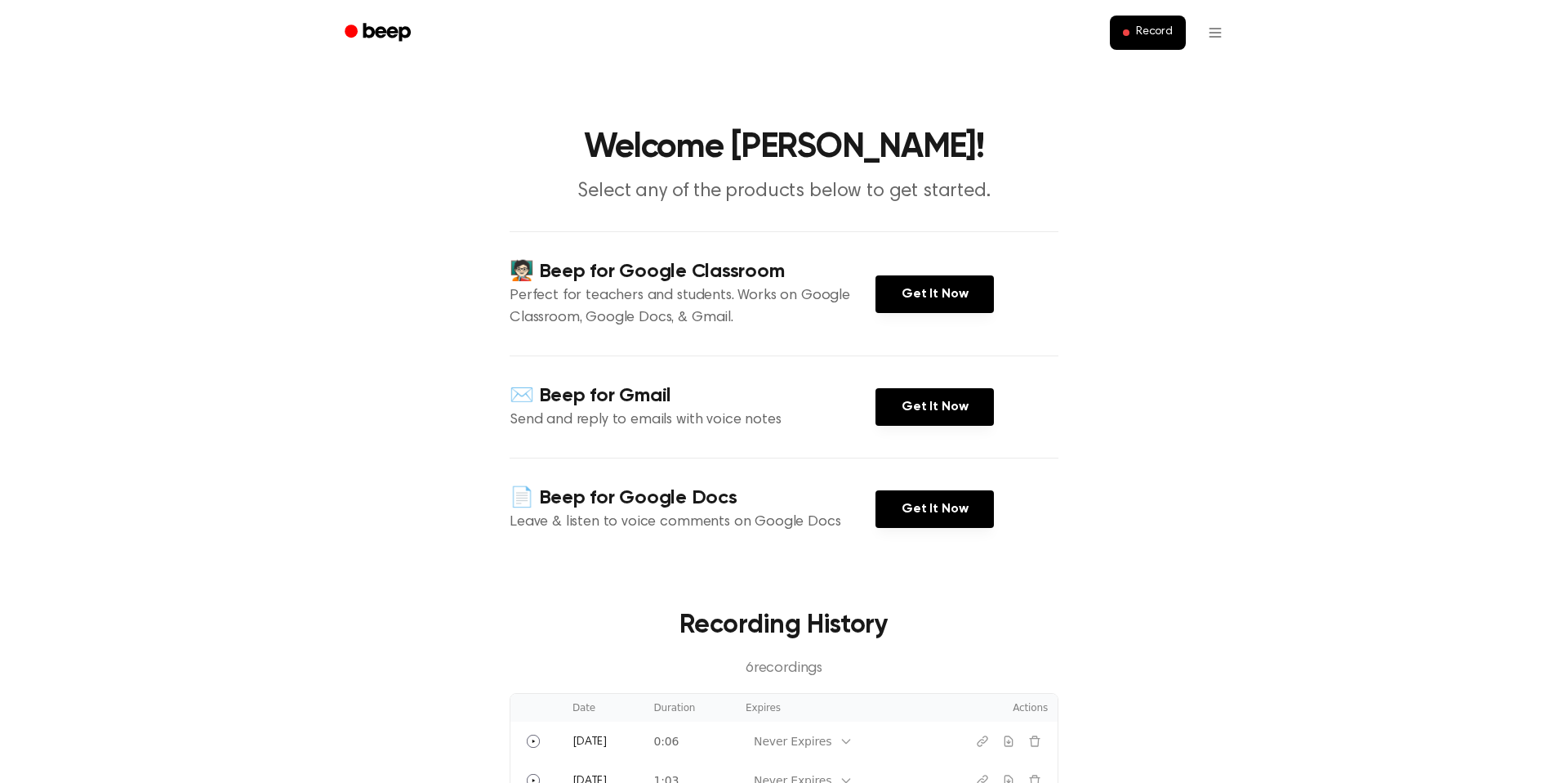
click at [1206, 28] on html "Record Welcome [PERSON_NAME]! Select any of the products below to get started. …" at bounding box center [784, 722] width 1568 height 1445
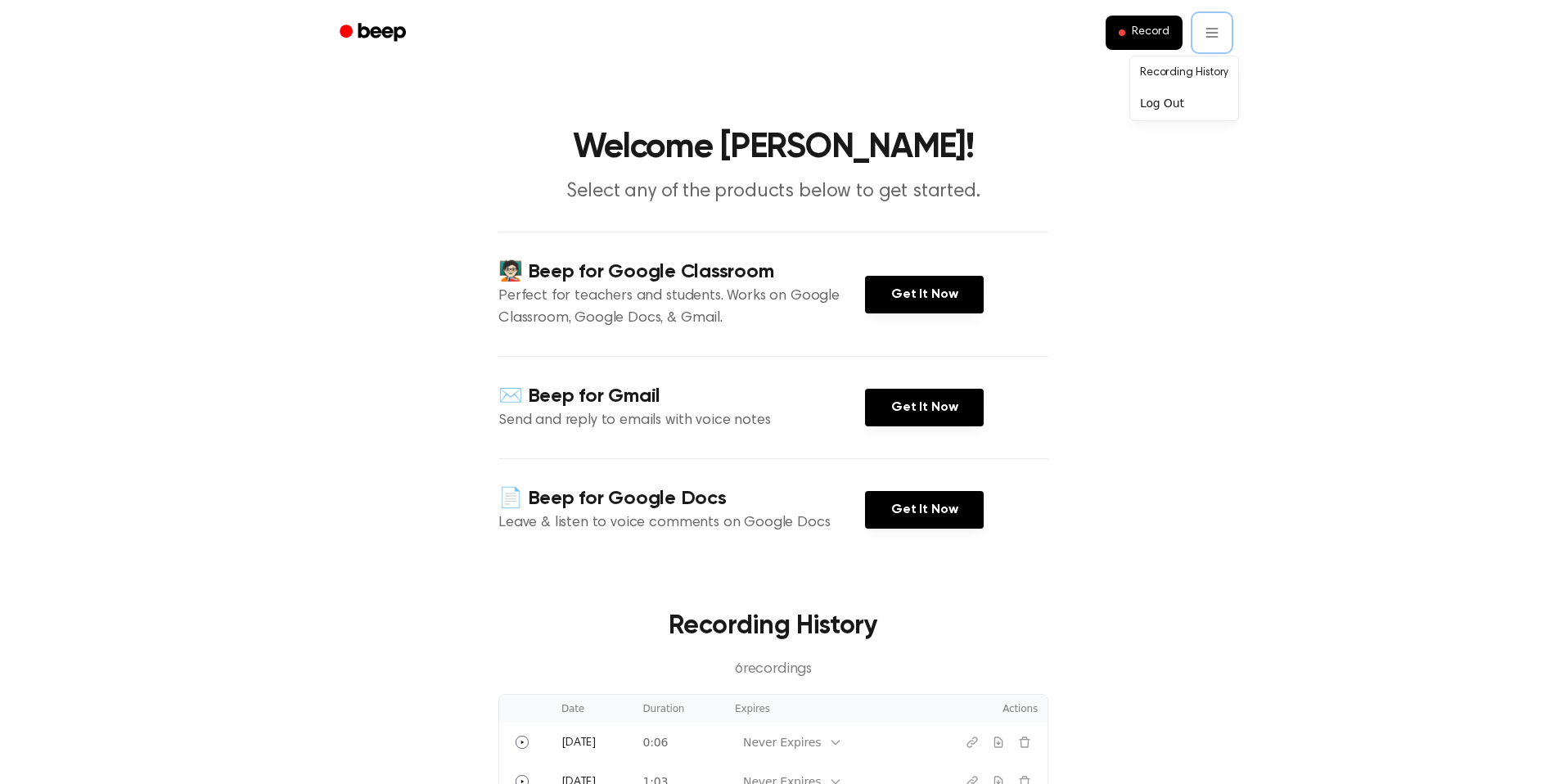
click at [422, 40] on html "Record Welcome [PERSON_NAME]! Select any of the products below to get started. …" at bounding box center [780, 723] width 1559 height 1447
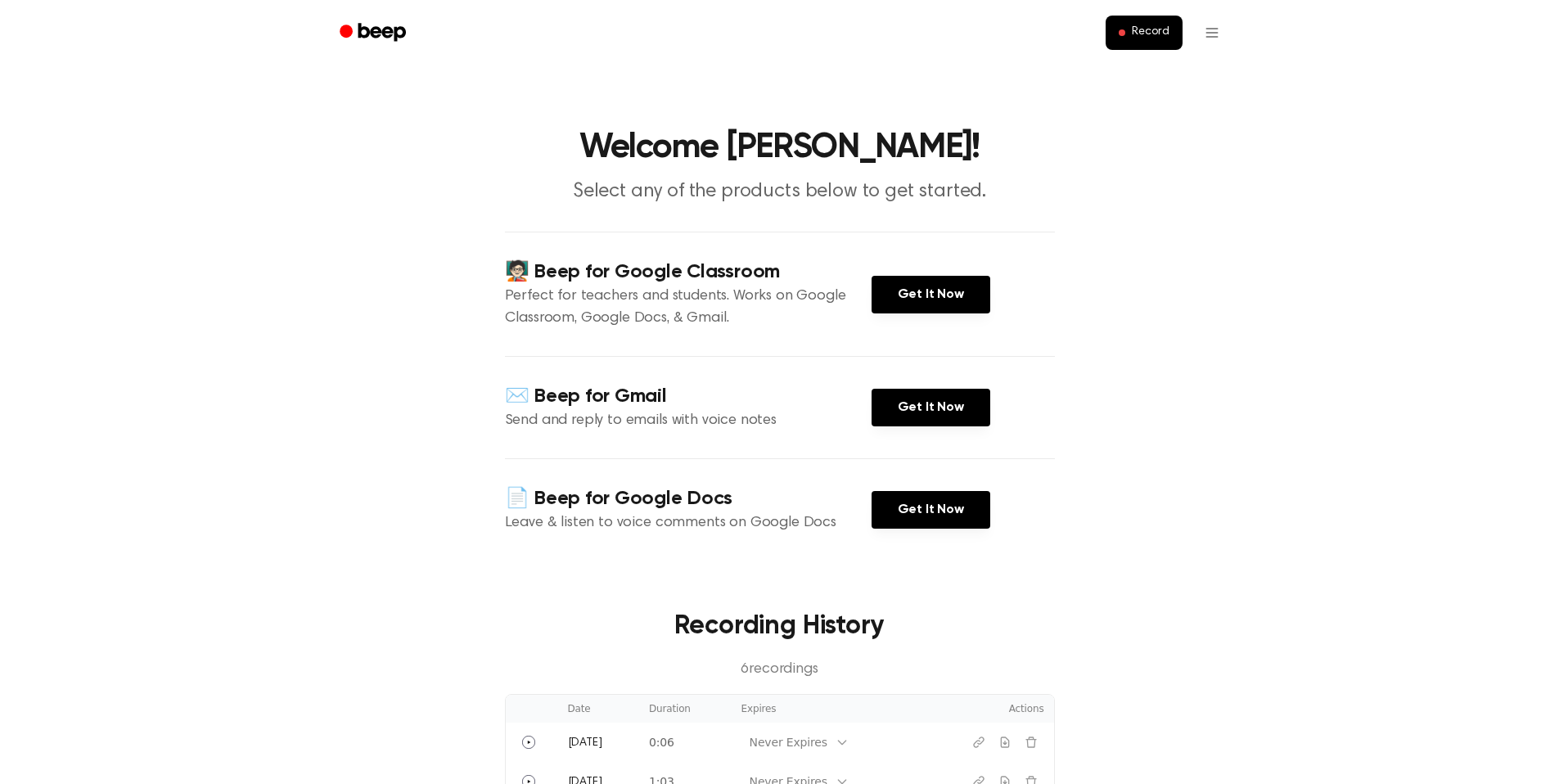
click at [368, 38] on icon "Beep" at bounding box center [374, 33] width 70 height 24
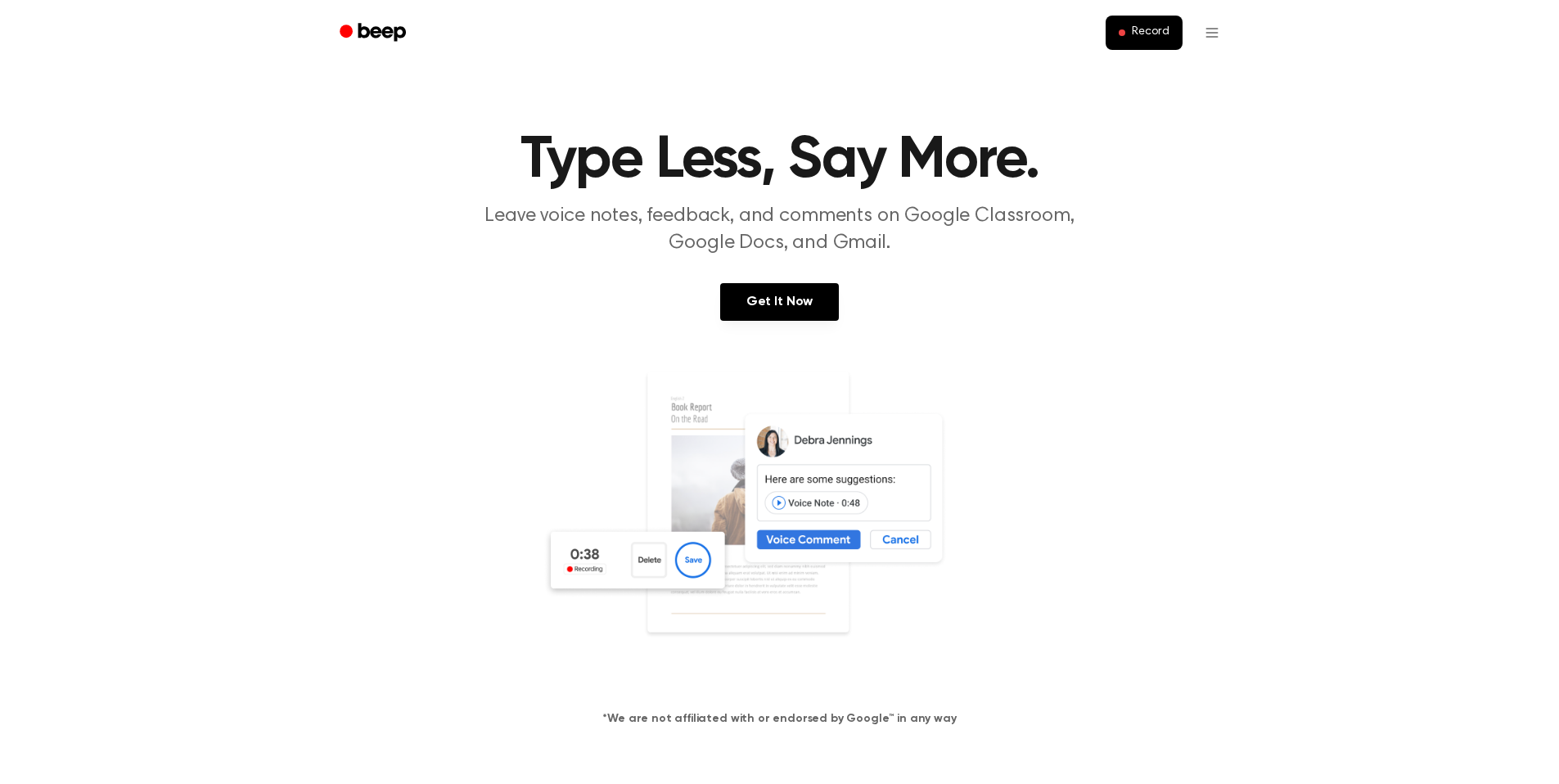
click at [373, 33] on icon "Beep" at bounding box center [381, 32] width 47 height 18
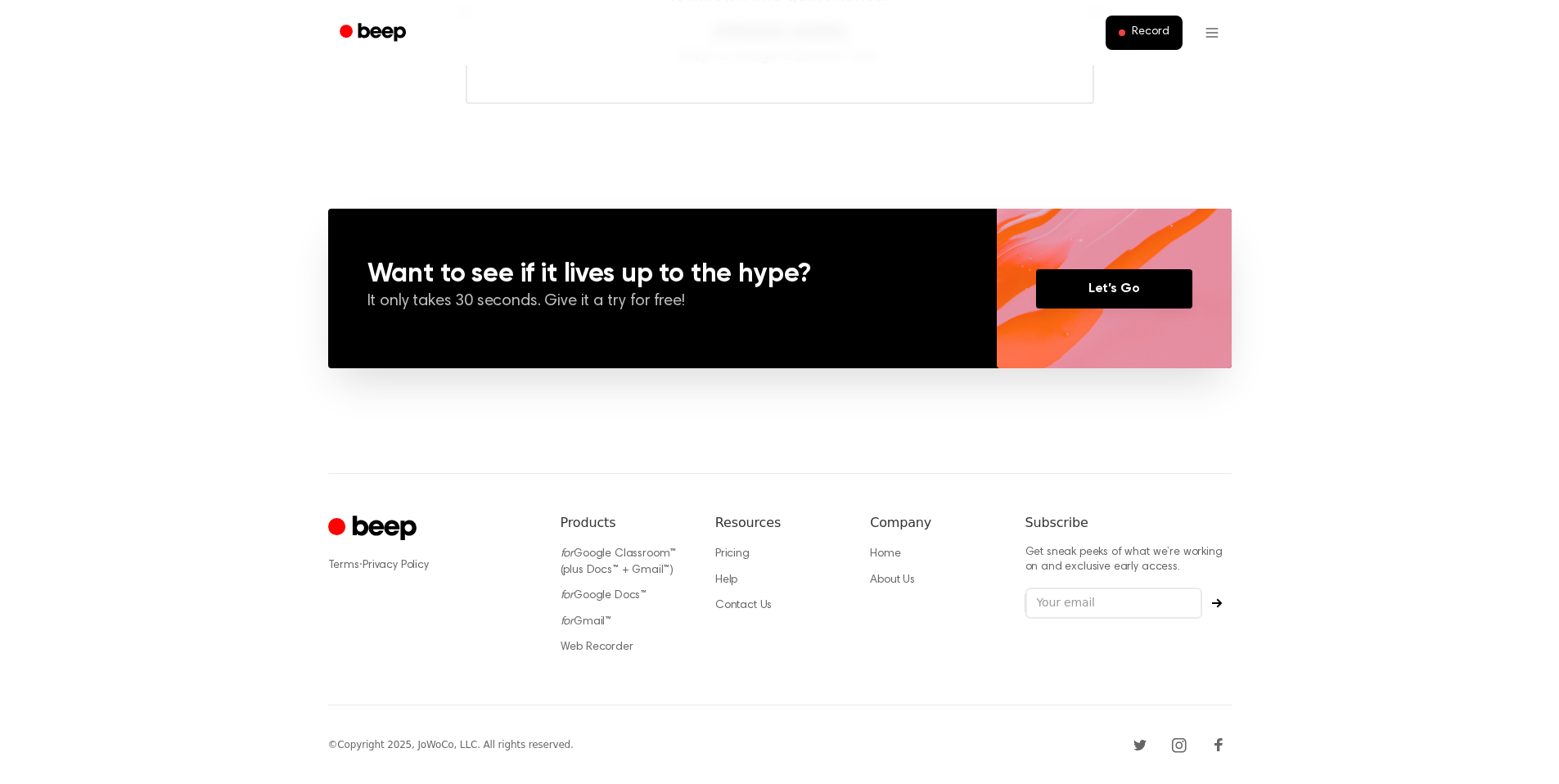
click at [377, 520] on icon "Cruip" at bounding box center [384, 528] width 64 height 24
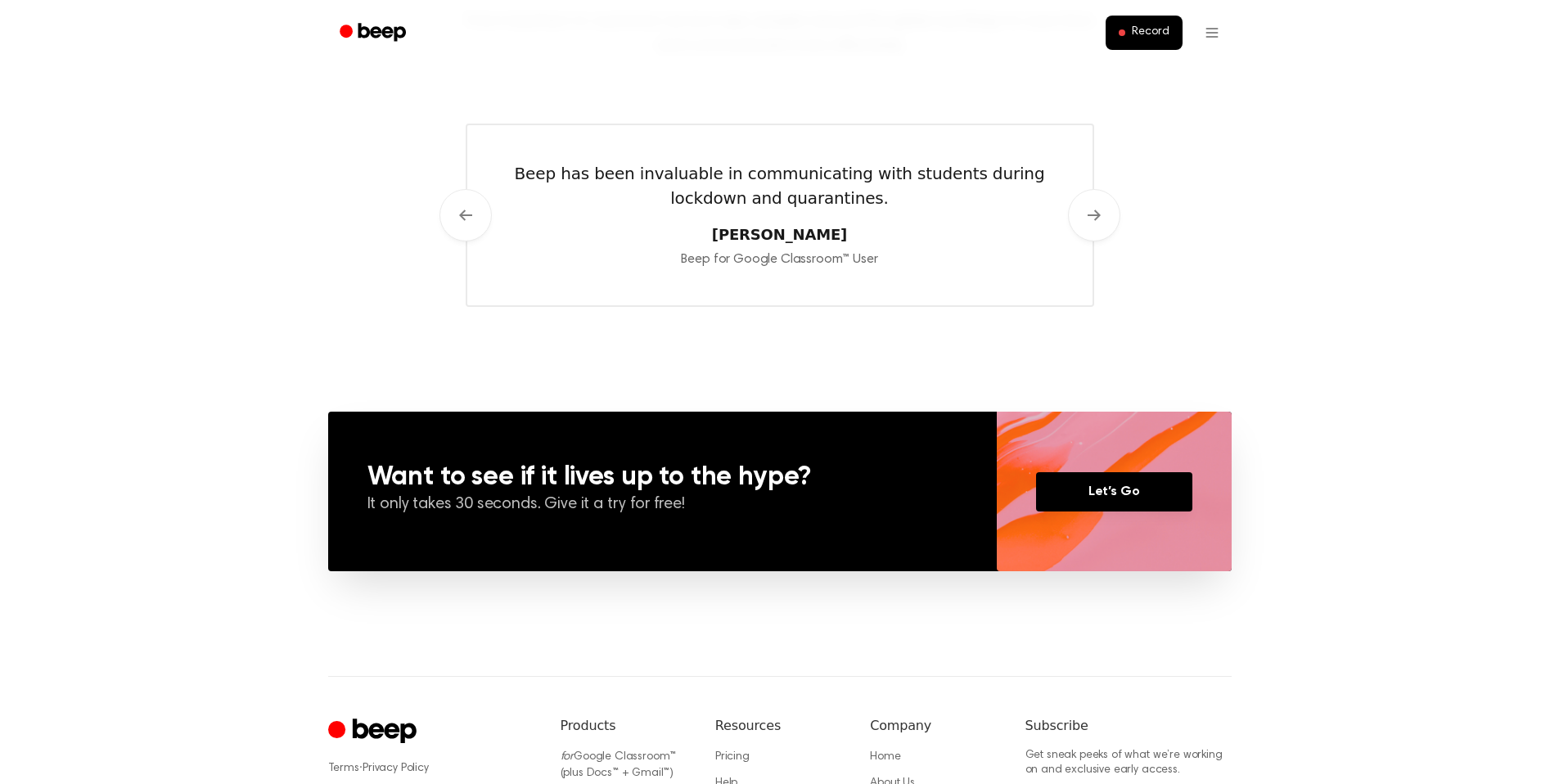
scroll to position [0, 0]
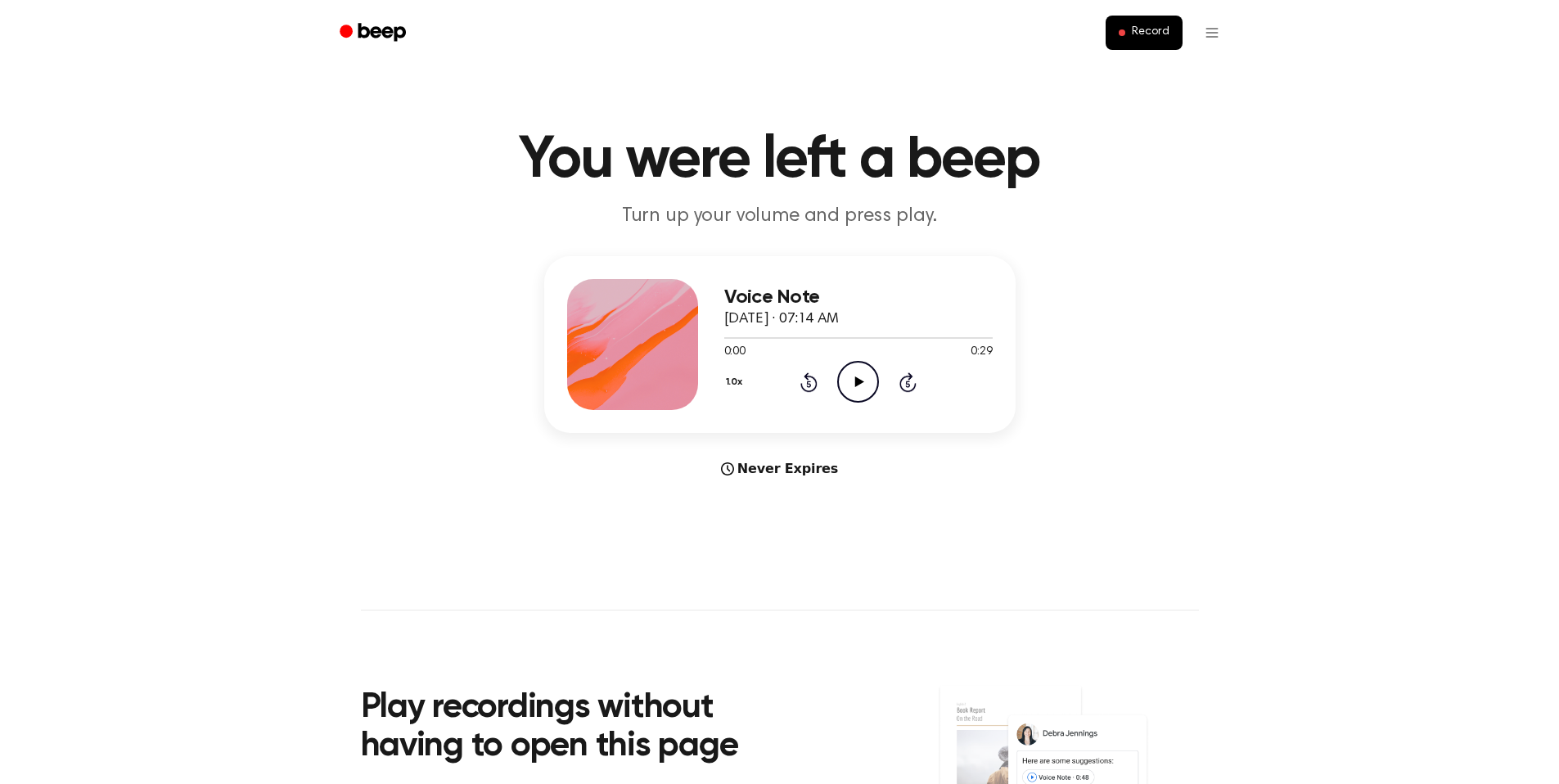
click at [841, 382] on icon "Play Audio" at bounding box center [858, 382] width 42 height 42
click at [579, 73] on main "You were left a beep Turn up your volume and press play. Voice Note October 3, …" at bounding box center [780, 488] width 1559 height 977
